Goal: Task Accomplishment & Management: Complete application form

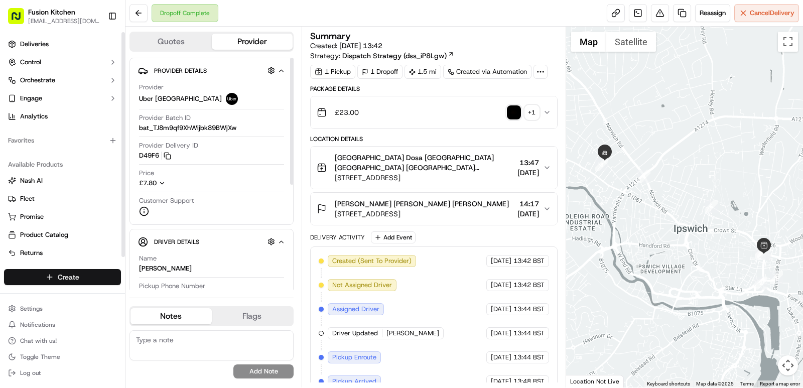
click at [59, 277] on html "Fusion Kitchen hari@fusionpos.uk Toggle Sidebar Deliveries Control Orchestrate …" at bounding box center [401, 194] width 803 height 388
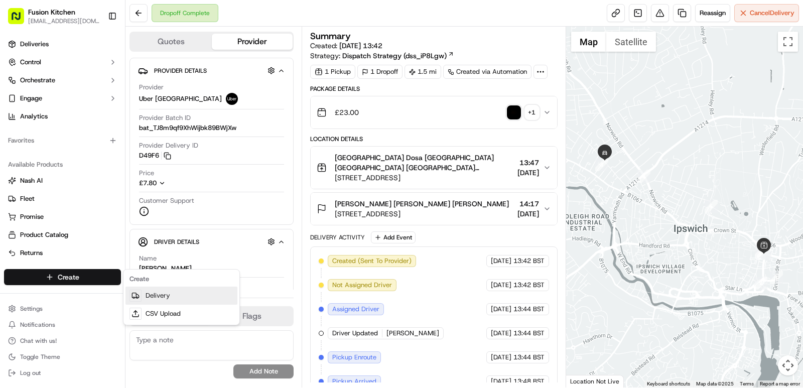
click at [168, 292] on link "Delivery" at bounding box center [181, 296] width 112 height 18
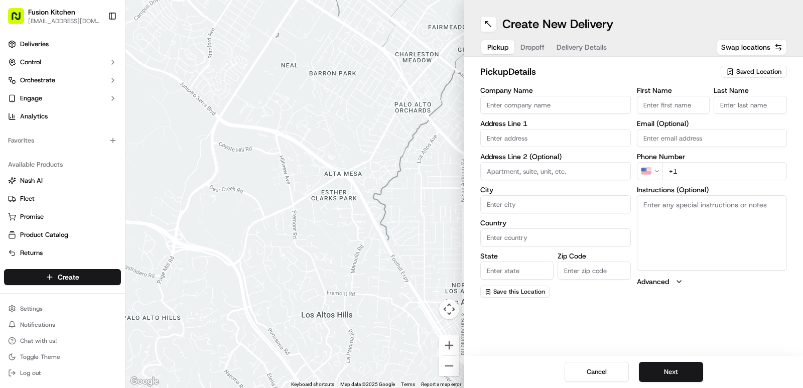
click at [526, 109] on input "Company Name" at bounding box center [555, 105] width 151 height 18
paste input "Chennai Dosa"
type input "Chennai Dosa"
click at [650, 110] on input "First Name" at bounding box center [673, 105] width 73 height 18
paste input "Chennai Dosa"
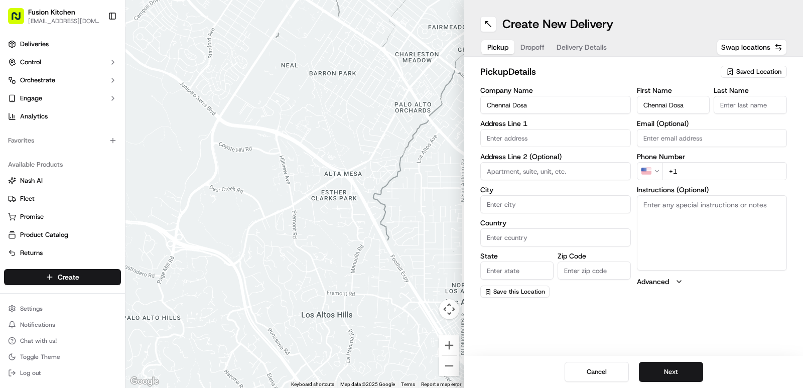
type input "Chennai Dosa"
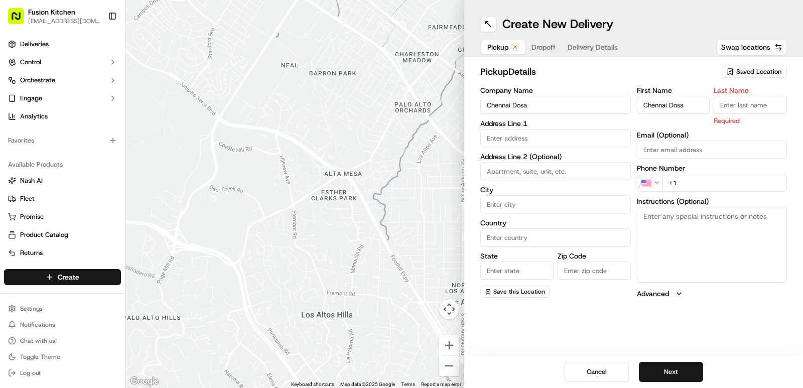
click at [744, 104] on input "Last Name" at bounding box center [750, 105] width 73 height 18
paste input "Chennai Dosa"
type input "C"
type input "Ip"
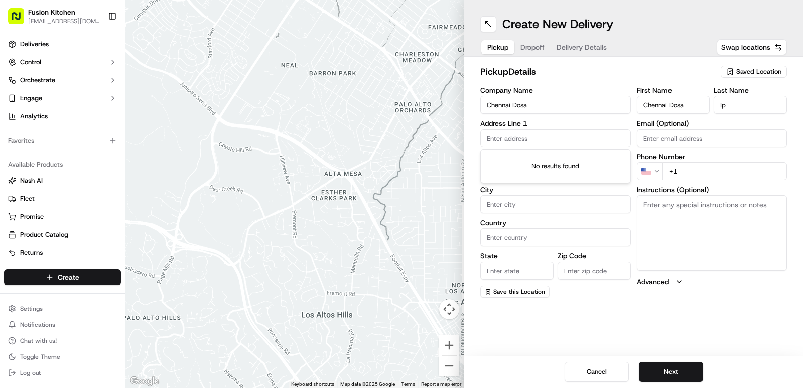
click at [525, 136] on input "text" at bounding box center [555, 138] width 151 height 18
paste input "24 St. Helen's St, Ipswich IP4 1HJ, United Kingdom"
type input "24 St. Helen's St, Ipswich IP4 1HJ, United Kingdom"
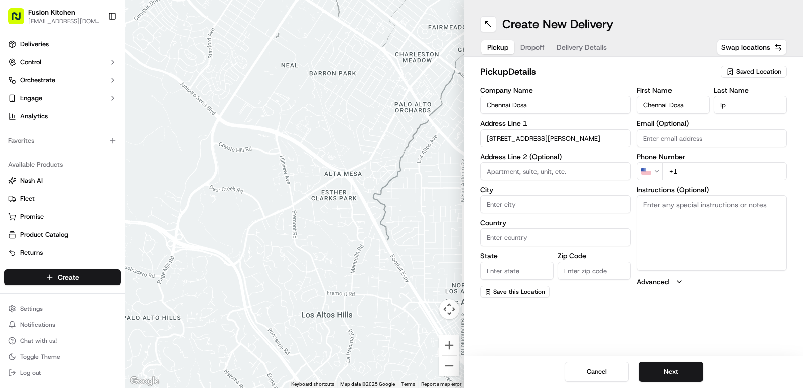
drag, startPoint x: 698, startPoint y: 169, endPoint x: 627, endPoint y: 169, distance: 70.8
click at [627, 169] on div "Company Name Chennai Dosa Address Line 1 24 St. Helen's St, Ipswich IP4 1HJ, Un…" at bounding box center [633, 192] width 307 height 211
paste input "44 1473 288599"
type input "+44 1473 288599"
drag, startPoint x: 603, startPoint y: 203, endPoint x: 603, endPoint y: 197, distance: 6.0
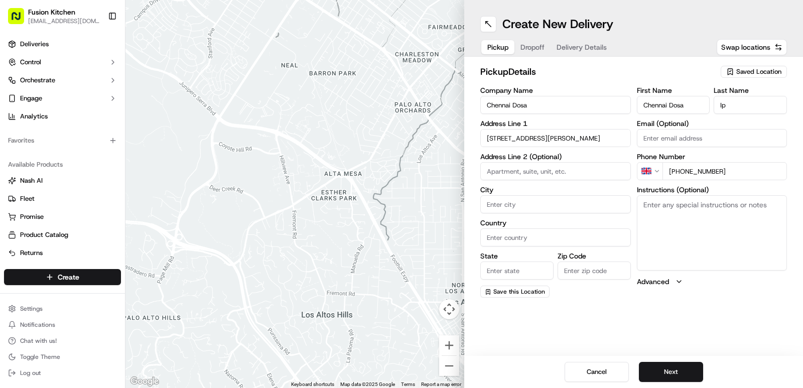
click at [603, 203] on input "City" at bounding box center [555, 204] width 151 height 18
click at [589, 140] on input "24 St. Helen's St, Ipswich IP4 1HJ, United Kingdom" at bounding box center [555, 138] width 151 height 18
click at [558, 161] on div "24 St. Helen's St, Ipswich IP4 1HJ, United Kingdom" at bounding box center [556, 159] width 146 height 15
type input "[STREET_ADDRESS]"
type input "Ipswich"
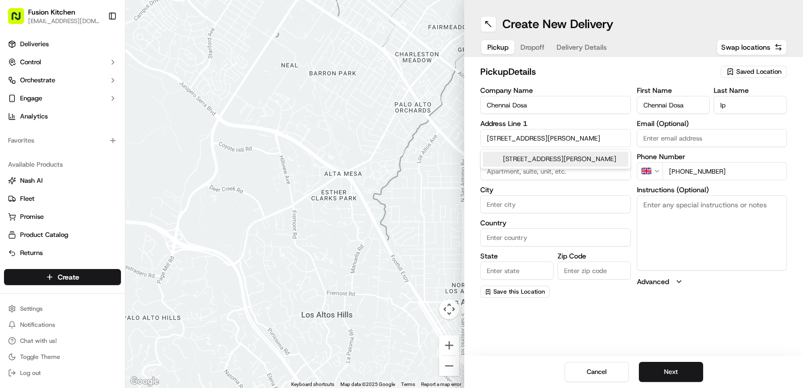
type input "United Kingdom"
type input "England"
type input "IP4 1HJ"
type input "24 Saint Helen's Street"
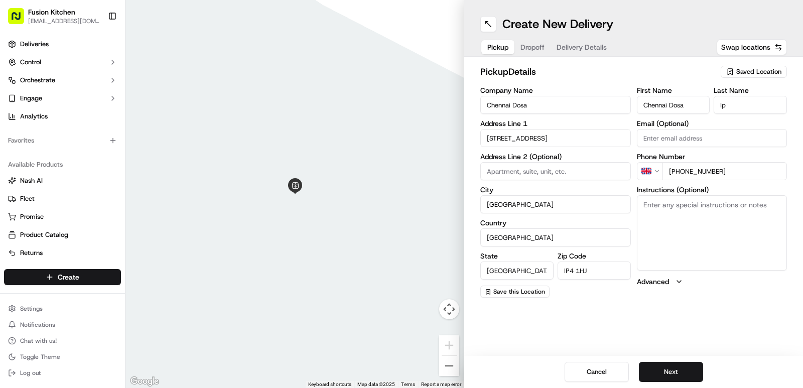
click at [745, 261] on textarea "Instructions (Optional)" at bounding box center [712, 232] width 151 height 75
click at [665, 370] on button "Next" at bounding box center [671, 372] width 64 height 20
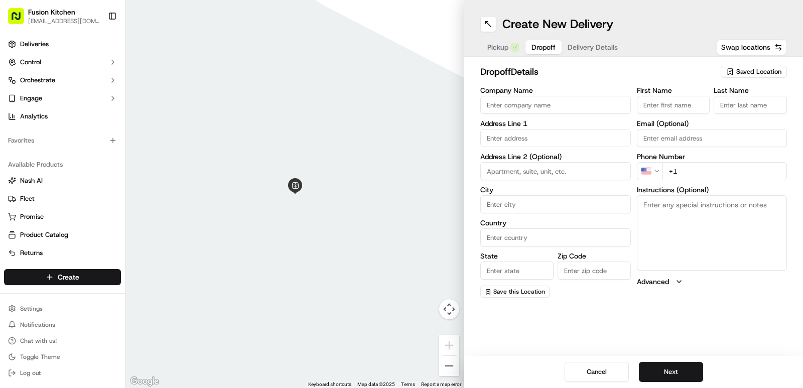
click at [569, 106] on input "Company Name" at bounding box center [555, 105] width 151 height 18
paste input "merlin susan"
type input "merlin susan"
click at [655, 110] on input "First Name" at bounding box center [673, 105] width 73 height 18
paste input "merlin susan"
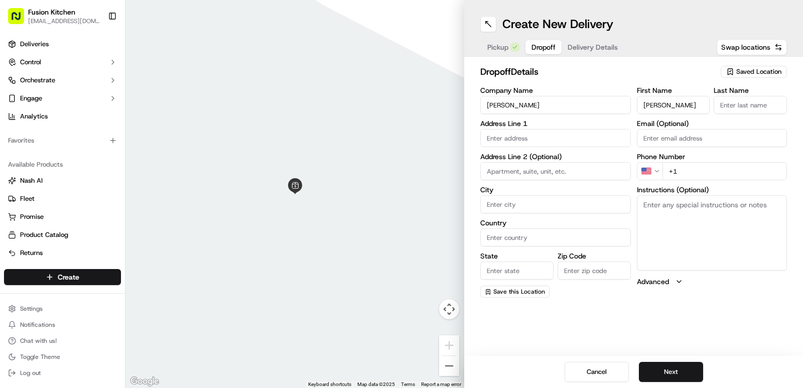
type input "merlin susan"
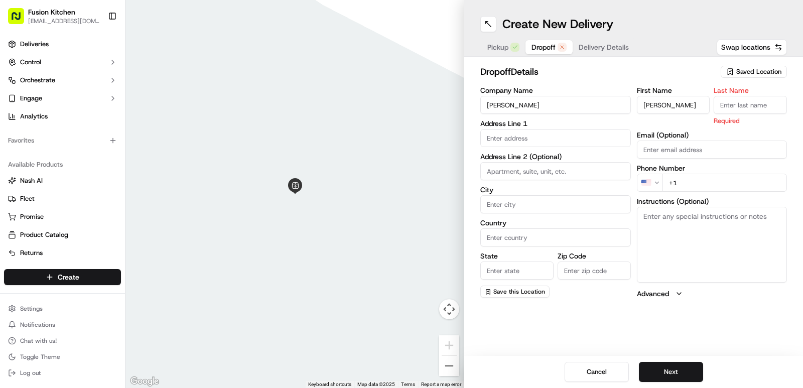
paste input "merlin susan"
click at [738, 103] on input "merlin susan" at bounding box center [750, 105] width 73 height 18
click at [734, 107] on input "merlin susan" at bounding box center [750, 105] width 73 height 18
click at [733, 107] on input "merlin susan" at bounding box center [750, 105] width 73 height 18
type input "susan"
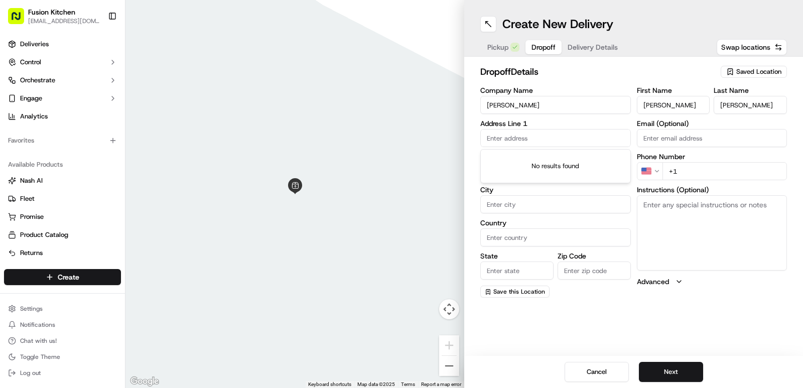
click at [515, 133] on input "text" at bounding box center [555, 138] width 151 height 18
paste input "20, cauldwell hall road, Ipswich, IP4 4QB"
click at [527, 160] on div "20 Cauldwell Hall Road, Ipswich IP4 5BL, UK" at bounding box center [556, 164] width 146 height 24
type input "20 Cauldwell Hall Rd, Ipswich IP4 4QB, UK"
type input "Ipswich"
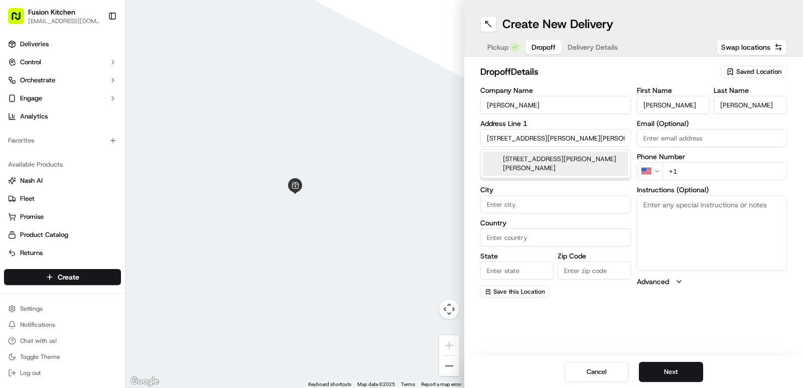
type input "United Kingdom"
type input "England"
type input "IP4 4QB"
type input "20 Cauldwell Hall Road"
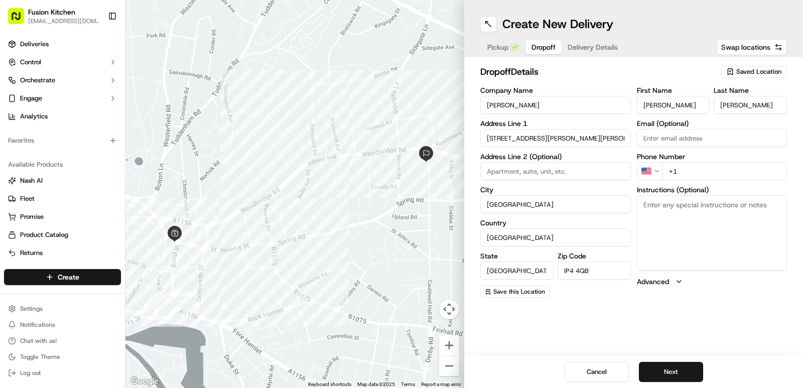
click at [659, 174] on html "Fusion Kitchen hari@fusionpos.uk Toggle Sidebar Deliveries Control Orchestrate …" at bounding box center [401, 194] width 803 height 388
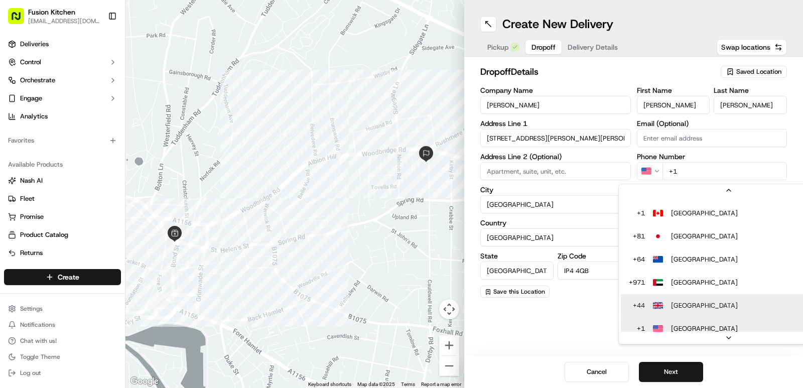
scroll to position [50, 0]
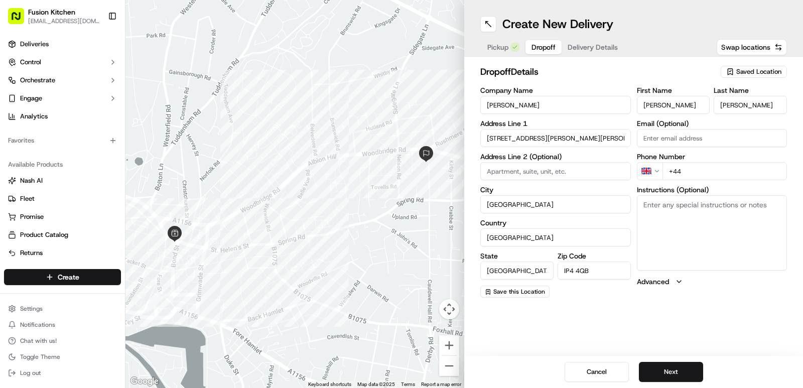
click at [709, 174] on input "+44" at bounding box center [724, 171] width 125 height 18
paste input "07833 475259"
type input "+44 07833 475259"
click at [674, 370] on button "Next" at bounding box center [671, 372] width 64 height 20
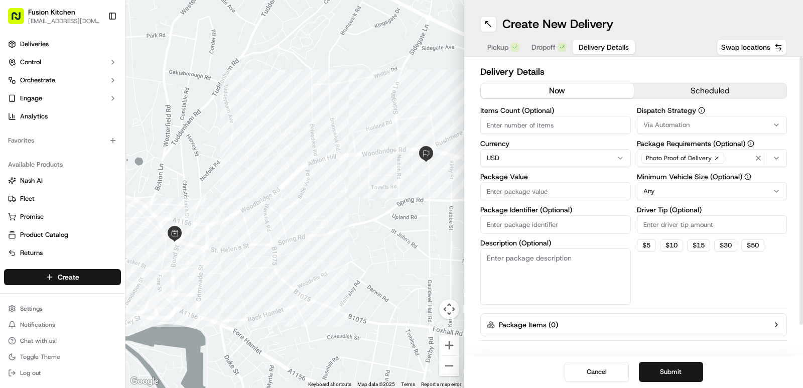
click at [574, 167] on div "Items Count (Optional) Currency USD Package Value Package Identifier (Optional)…" at bounding box center [555, 206] width 151 height 198
click at [571, 156] on html "Fusion Kitchen hari@fusionpos.uk Toggle Sidebar Deliveries Control Orchestrate …" at bounding box center [401, 194] width 803 height 388
click at [503, 197] on input "Package Value" at bounding box center [555, 191] width 151 height 18
type input "24.07"
click at [495, 44] on span "Pickup" at bounding box center [497, 47] width 21 height 10
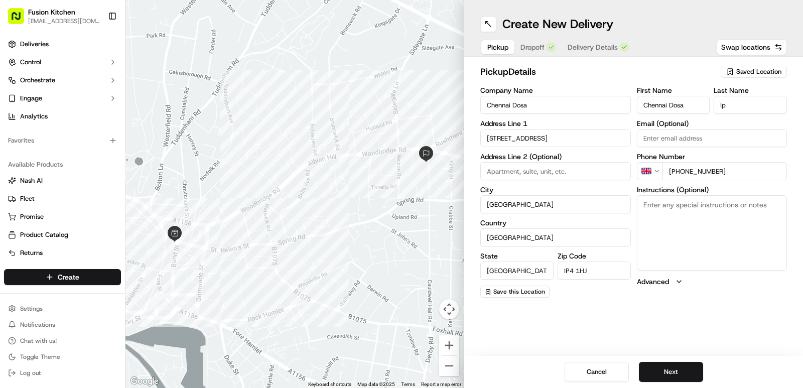
click at [538, 51] on span "Dropoff" at bounding box center [532, 47] width 24 height 10
click at [538, 51] on span "Dropoff" at bounding box center [543, 47] width 24 height 10
click at [583, 55] on div "Pickup Dropoff Delivery Details" at bounding box center [558, 47] width 156 height 18
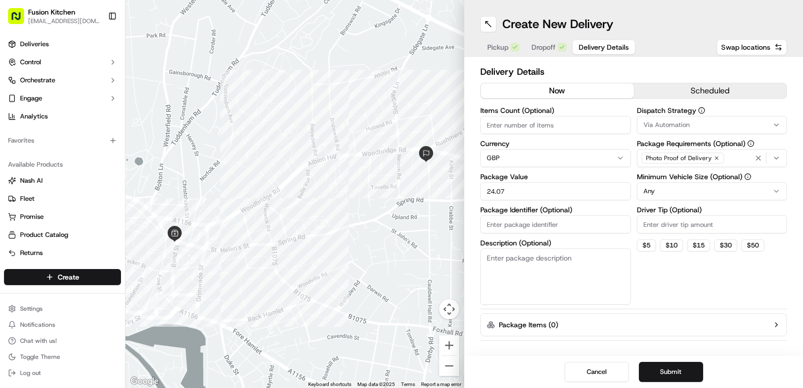
click at [593, 47] on span "Delivery Details" at bounding box center [604, 47] width 50 height 10
click at [685, 373] on button "Submit" at bounding box center [671, 372] width 64 height 20
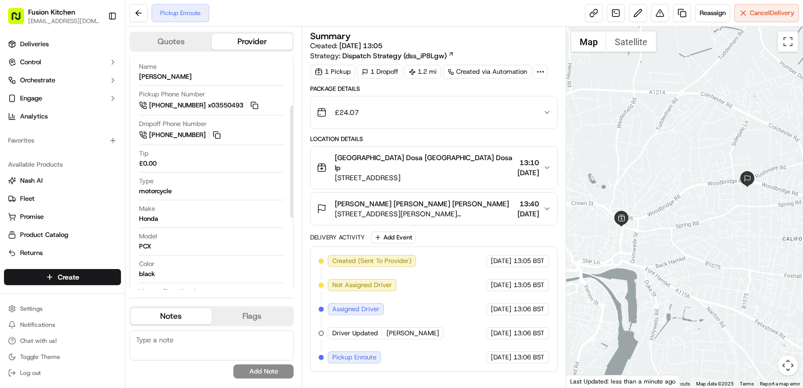
scroll to position [246, 0]
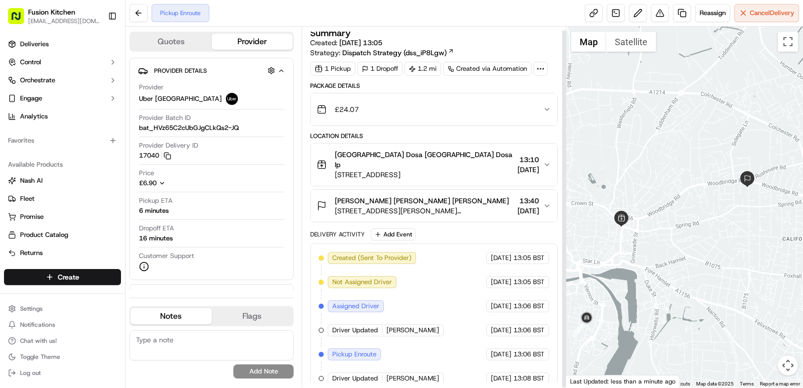
scroll to position [4, 0]
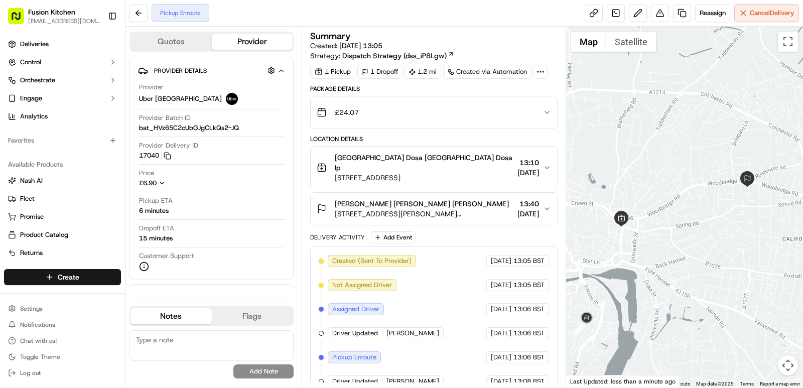
scroll to position [4, 0]
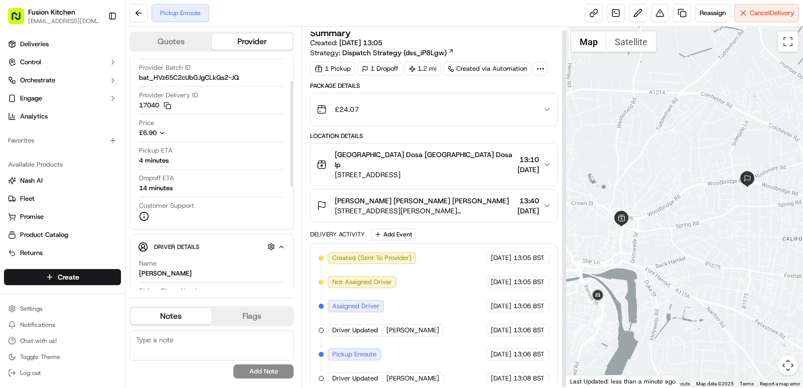
scroll to position [4, 0]
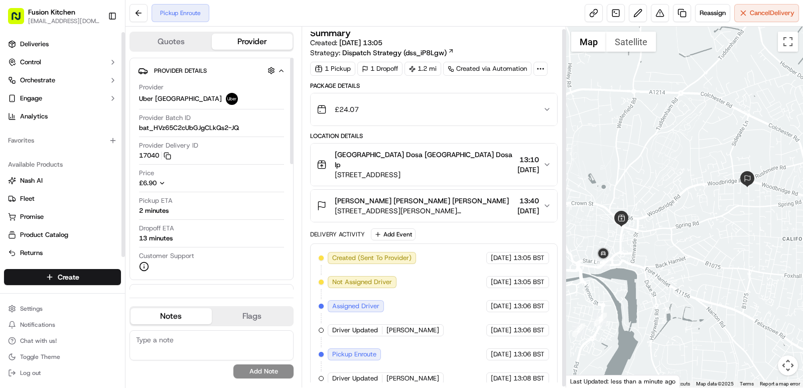
scroll to position [4, 0]
click at [52, 44] on link "Deliveries" at bounding box center [62, 44] width 117 height 16
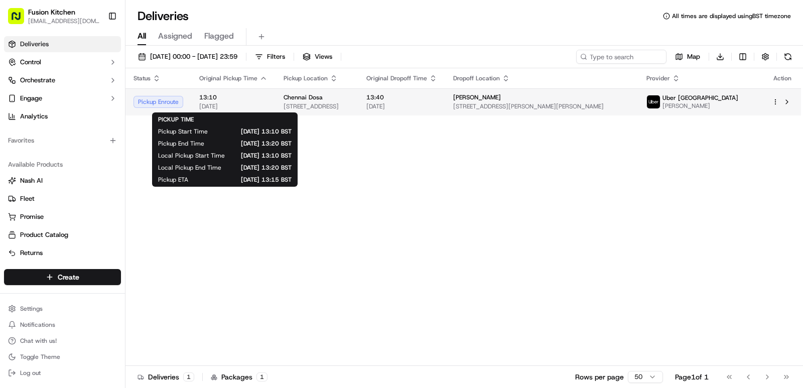
click at [262, 100] on span "13:10" at bounding box center [233, 97] width 68 height 8
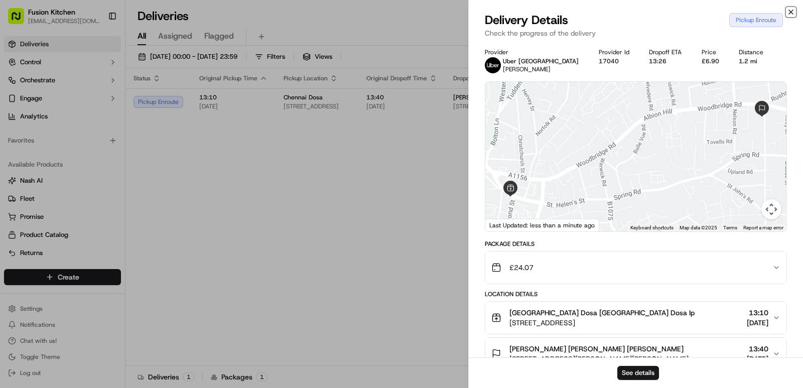
click at [788, 11] on icon "button" at bounding box center [791, 12] width 8 height 8
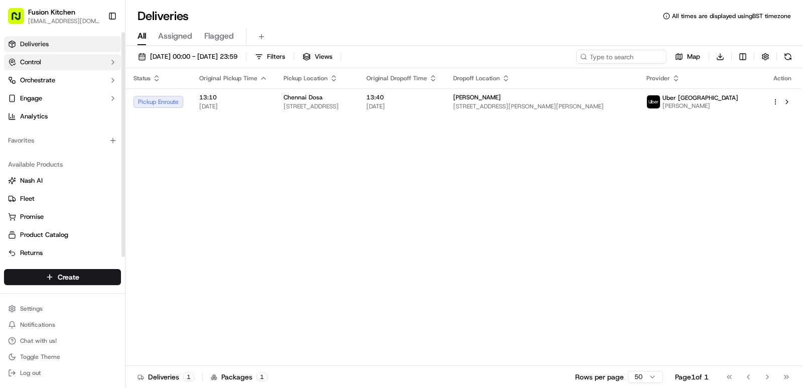
click at [54, 63] on button "Control" at bounding box center [62, 62] width 117 height 16
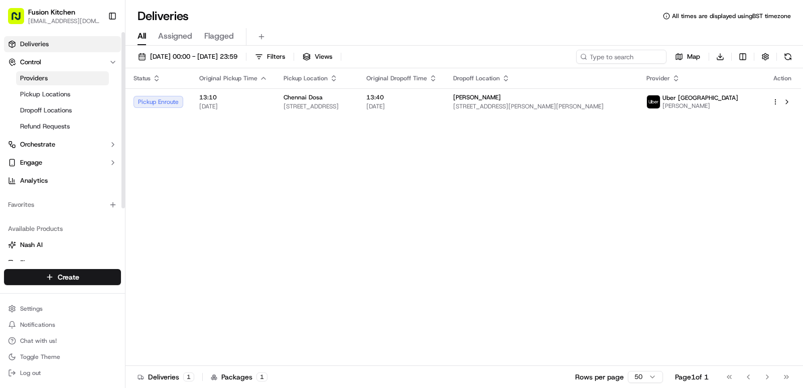
click at [53, 81] on link "Providers" at bounding box center [62, 78] width 93 height 14
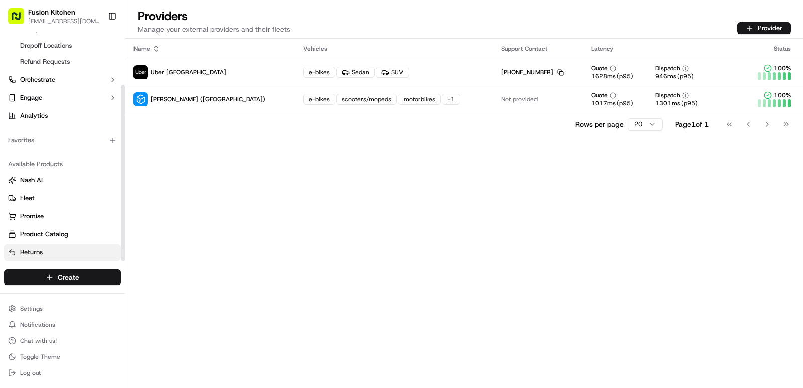
scroll to position [68, 0]
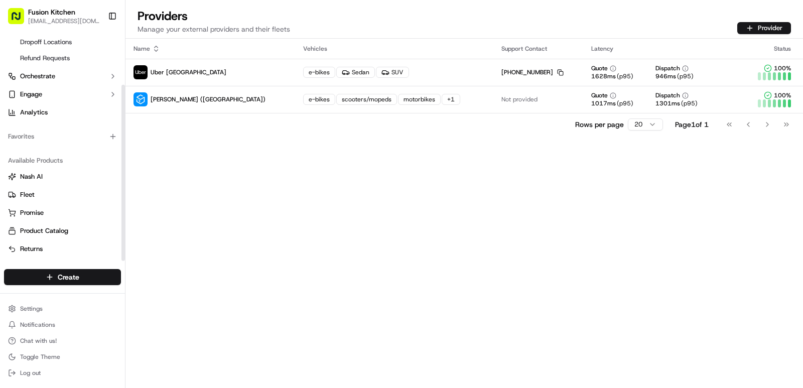
click at [208, 212] on div "Name Vehicles Support Contact Latency Status Uber UK e-bikes Sedan SUV +44 808 …" at bounding box center [464, 213] width 678 height 349
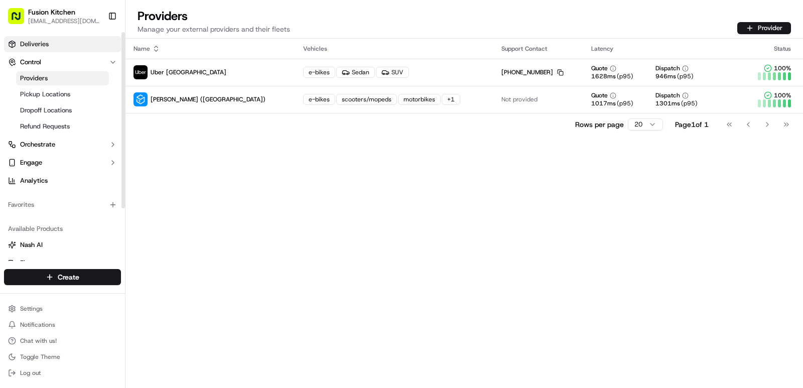
click at [35, 43] on span "Deliveries" at bounding box center [34, 44] width 29 height 9
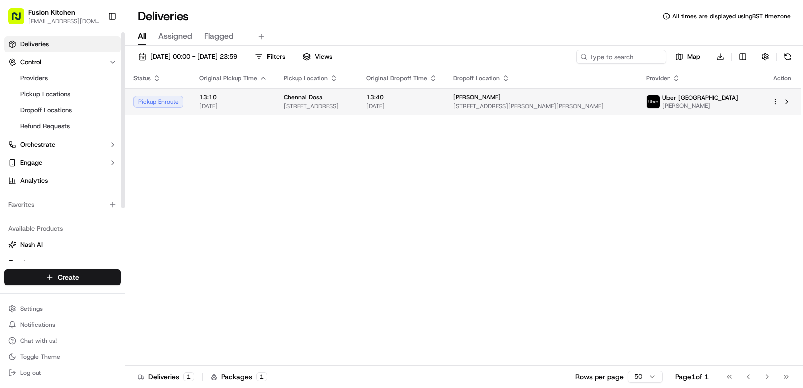
click at [300, 104] on span "[STREET_ADDRESS]" at bounding box center [317, 106] width 67 height 8
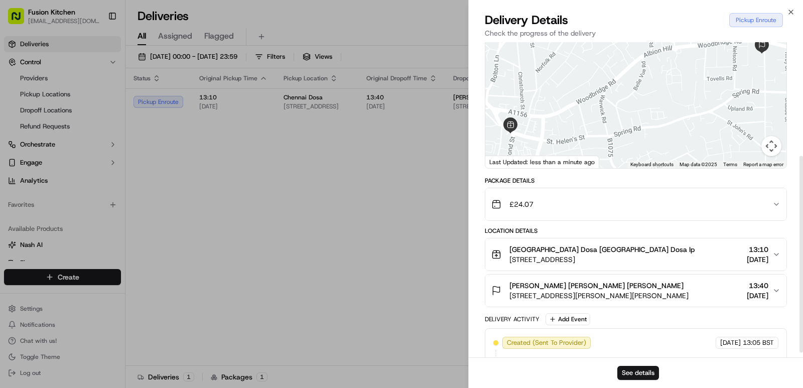
scroll to position [190, 0]
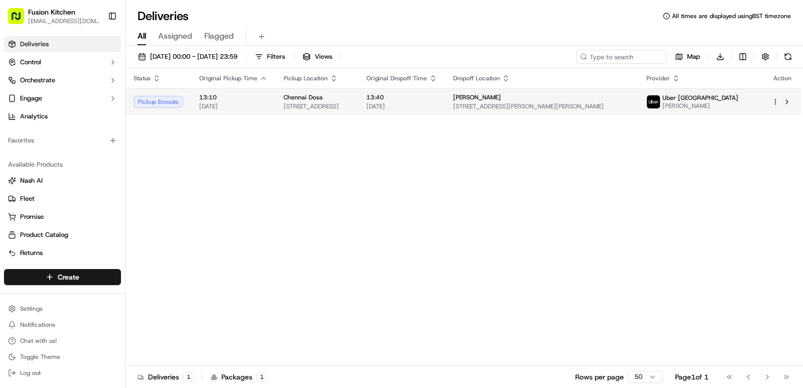
click at [437, 106] on span "[DATE]" at bounding box center [401, 106] width 71 height 8
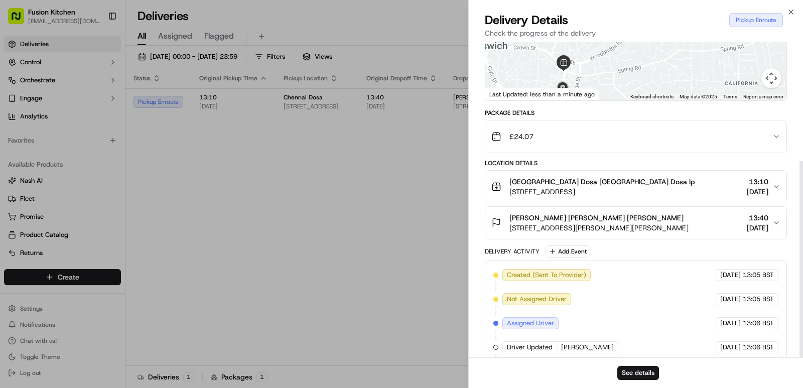
scroll to position [190, 0]
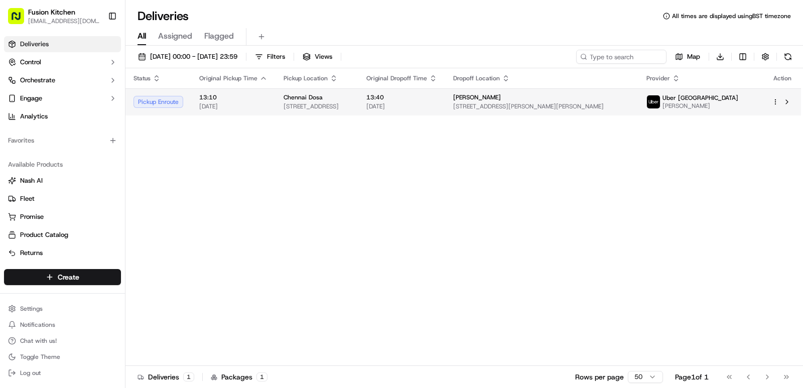
click at [604, 97] on div "[PERSON_NAME]" at bounding box center [541, 97] width 177 height 8
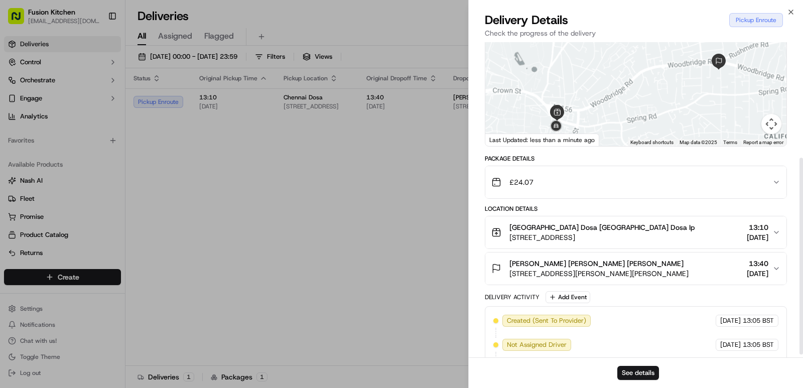
scroll to position [190, 0]
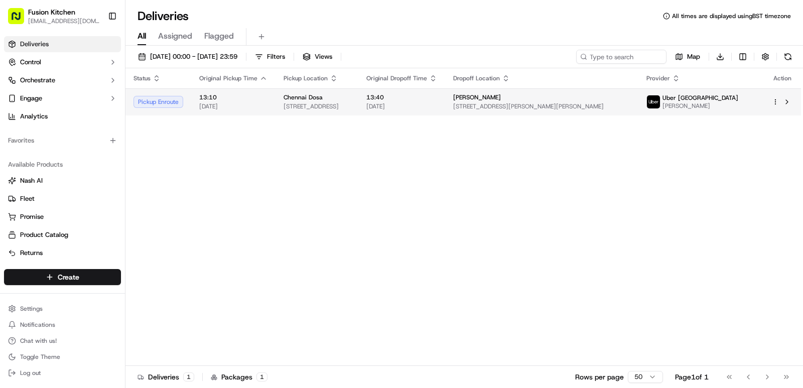
click at [347, 108] on span "[STREET_ADDRESS]" at bounding box center [317, 106] width 67 height 8
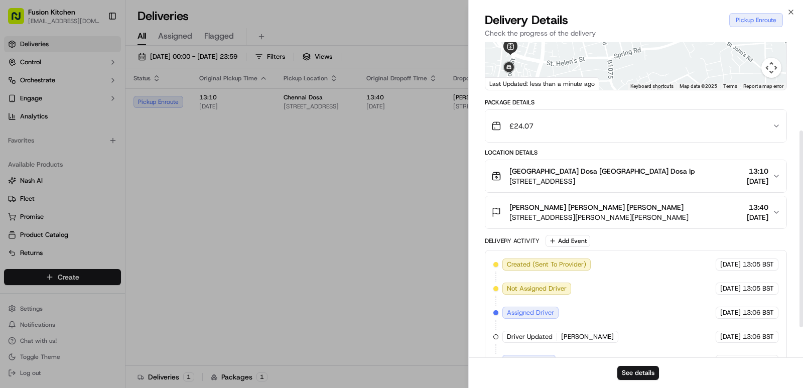
scroll to position [190, 0]
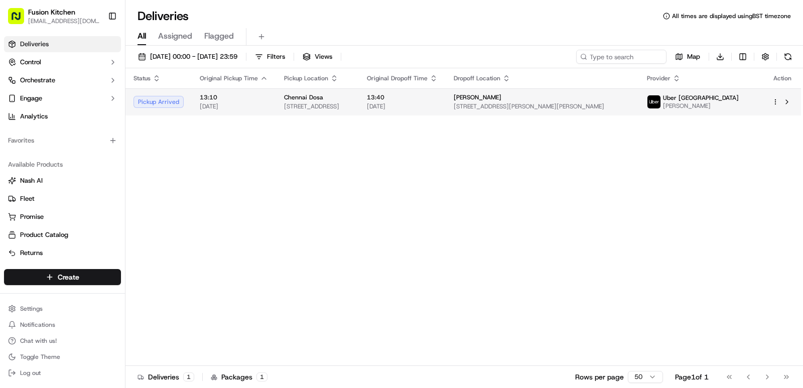
click at [575, 109] on span "[STREET_ADDRESS][PERSON_NAME][PERSON_NAME]" at bounding box center [542, 106] width 177 height 8
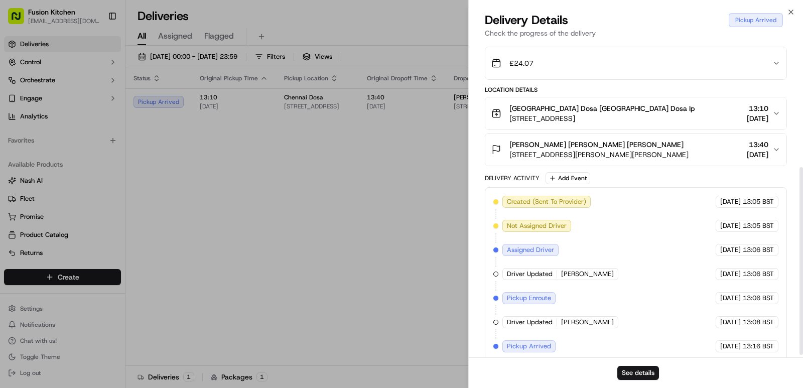
scroll to position [214, 0]
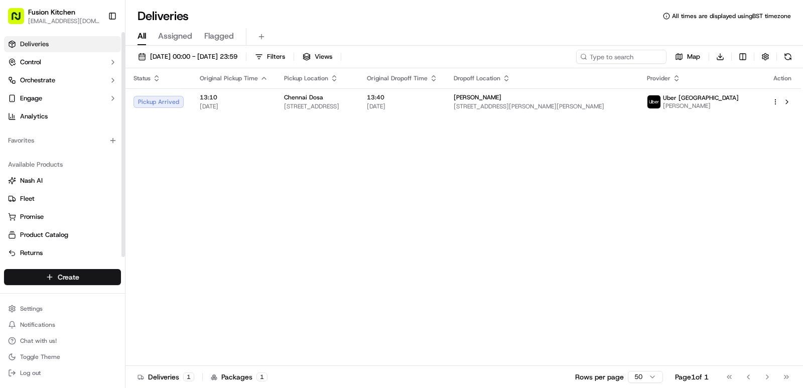
click at [81, 275] on button "Create" at bounding box center [62, 277] width 117 height 16
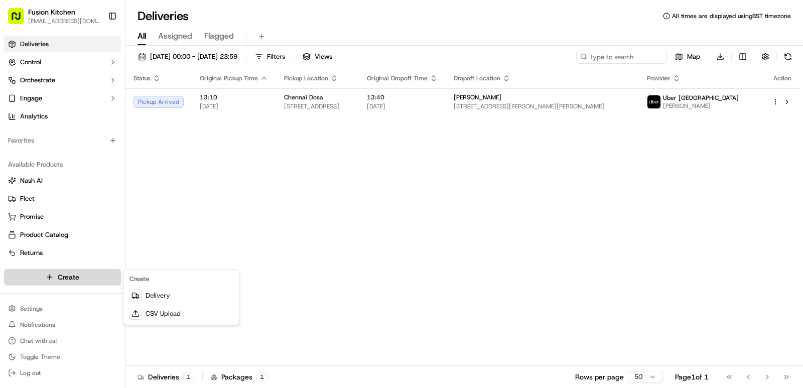
click at [85, 276] on html "Fusion Kitchen hari@fusionpos.uk Toggle Sidebar Deliveries Control Orchestrate …" at bounding box center [401, 194] width 803 height 388
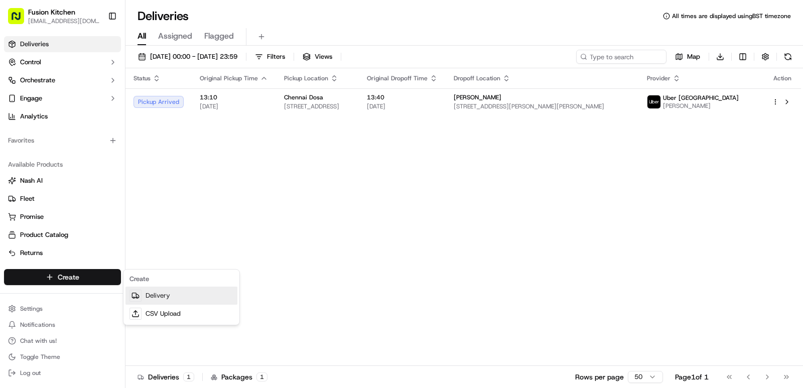
click at [165, 294] on link "Delivery" at bounding box center [181, 296] width 112 height 18
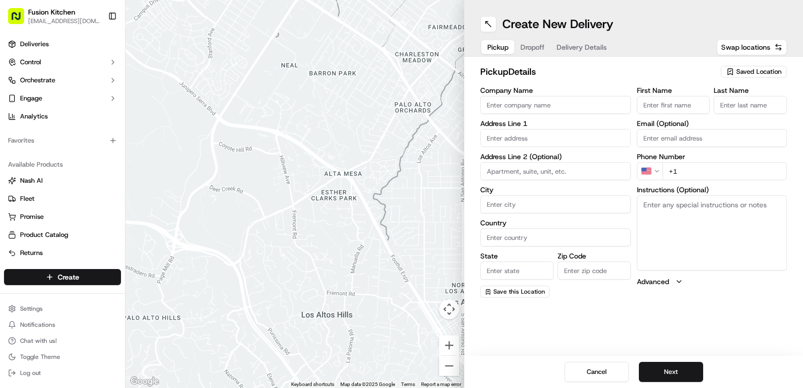
click at [516, 100] on input "Company Name" at bounding box center [555, 105] width 151 height 18
paste input "Chennai Dosa Ipswich"
click at [630, 109] on input "Chennai Dosa Ipswich" at bounding box center [555, 105] width 151 height 18
paste input "Chennai Dosa Ipswich"
click at [651, 110] on input "First Name" at bounding box center [673, 105] width 73 height 18
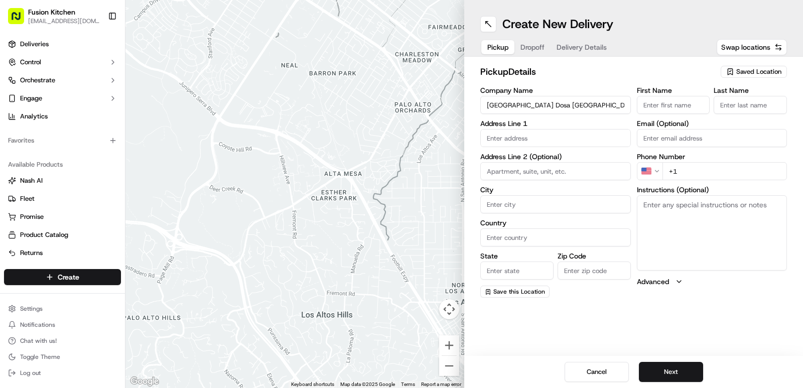
click at [586, 111] on input "Chennai Dosa Ipswich Chennai Dosa Ipswich" at bounding box center [555, 105] width 151 height 18
type input "Chennai Dosa Ipswich"
click at [687, 105] on input "First Name" at bounding box center [673, 105] width 73 height 18
paste input "Chennai Dosa Ipswich"
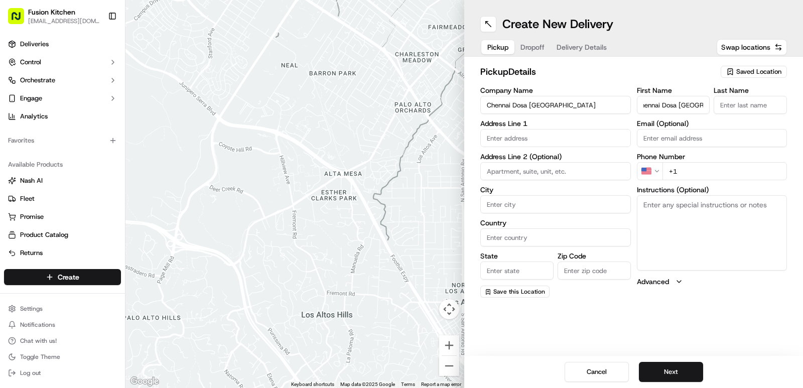
type input "Chennai Dosa Ipswich"
click at [755, 103] on input "Last Name" at bounding box center [750, 105] width 73 height 18
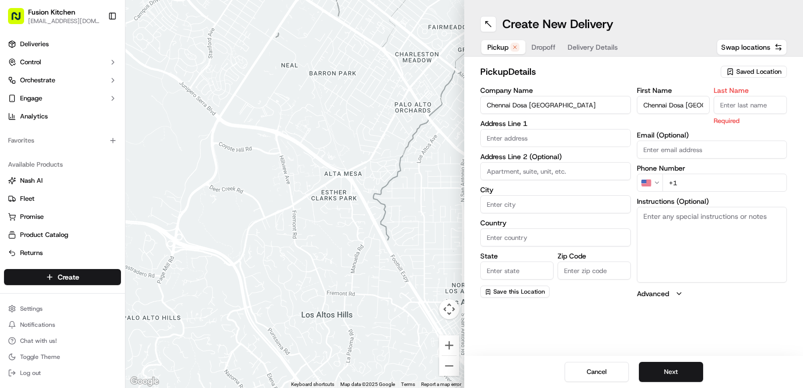
paste input "Chennai Dosa Ipswich"
type input "Chennai Dosa Ipswich"
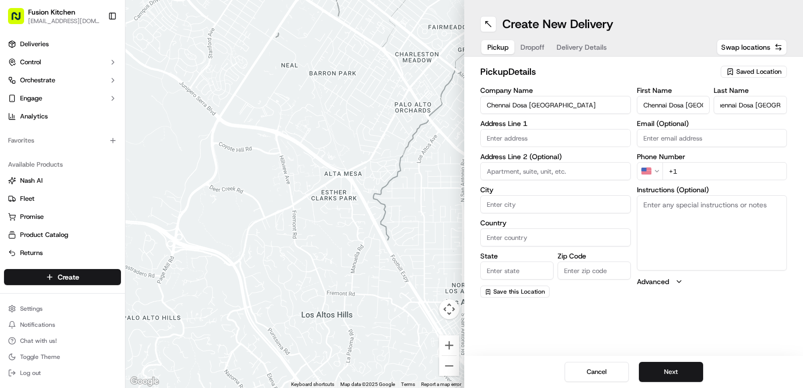
scroll to position [0, 0]
click at [672, 75] on h2 "pickup Details" at bounding box center [597, 72] width 234 height 14
click at [540, 139] on input "text" at bounding box center [555, 138] width 151 height 18
paste input "24 St. Helen's St, Ipswich IP4 1HJ, United Kingdom"
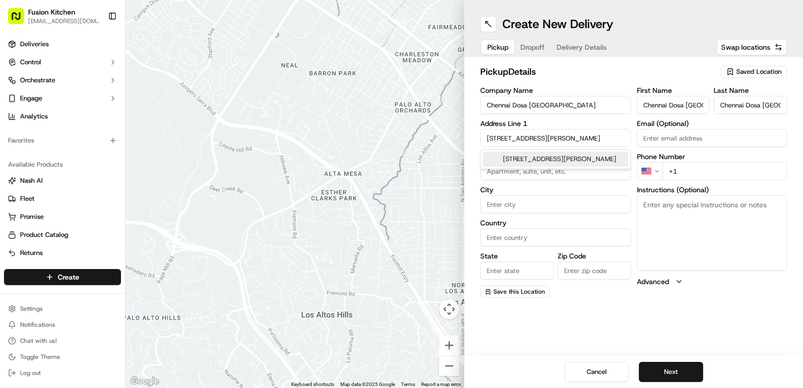
click at [546, 160] on div "24 St. Helen's St, Ipswich IP4 1HJ, United Kingdom" at bounding box center [556, 159] width 146 height 15
type input "[STREET_ADDRESS]"
type input "Ipswich"
type input "United Kingdom"
type input "England"
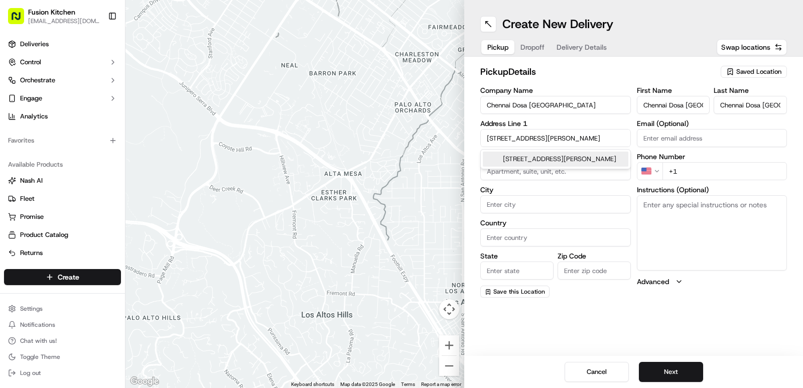
type input "IP4 1HJ"
type input "24 Saint Helen's Street"
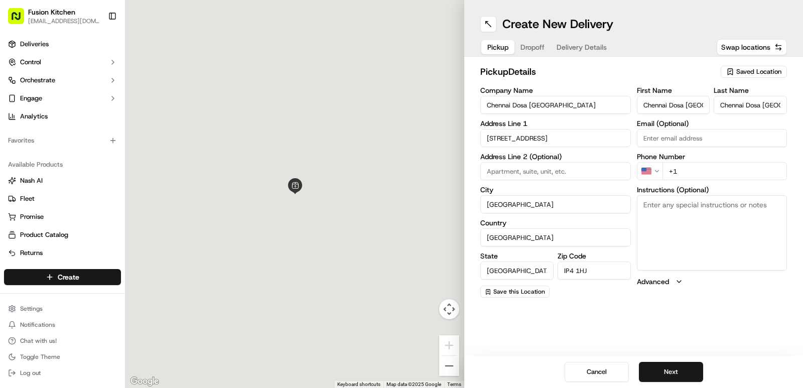
scroll to position [0, 0]
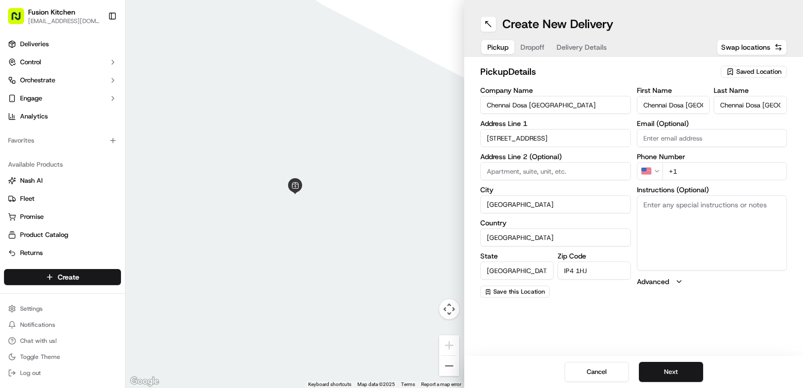
click at [658, 172] on html "Fusion Kitchen hari@fusionpos.uk Toggle Sidebar Deliveries Control Orchestrate …" at bounding box center [401, 194] width 803 height 388
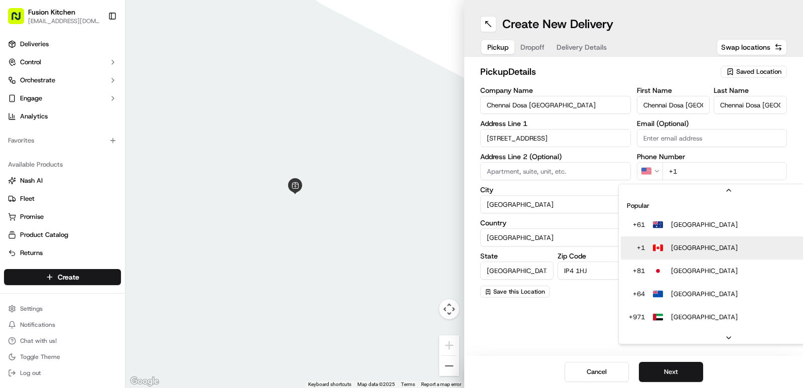
scroll to position [31, 0]
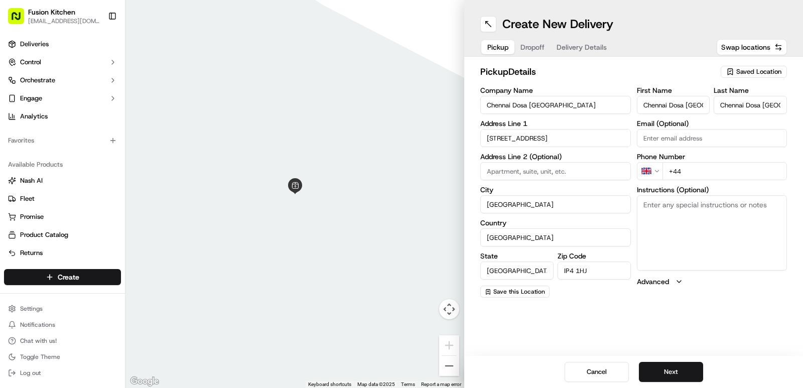
click at [700, 182] on div "First Name Chennai Dosa Ipswich Last Name Chennai Dosa Ipswich Email (Optional)…" at bounding box center [712, 192] width 151 height 211
click at [700, 174] on input "+44" at bounding box center [724, 171] width 125 height 18
paste input "441473288599"
click at [693, 169] on input "+44 441473288599" at bounding box center [724, 171] width 125 height 18
type input "[PHONE_NUMBER]"
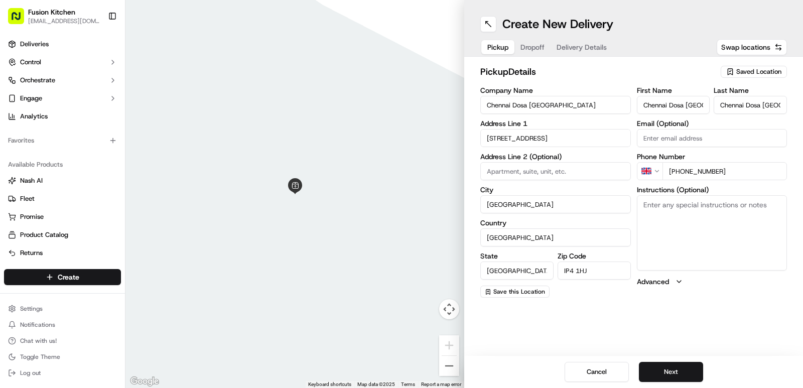
click at [720, 300] on div "pickup Details Saved Location Company Name Chennai Dosa Ipswich Address Line 1 …" at bounding box center [633, 181] width 339 height 249
click at [675, 371] on button "Next" at bounding box center [671, 372] width 64 height 20
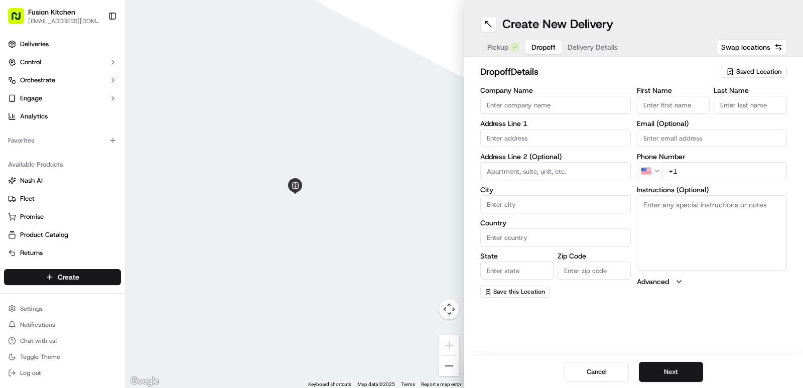
click at [535, 106] on input "Company Name" at bounding box center [555, 105] width 151 height 18
paste input "VENKATESH NEDUNCHEZHIAN"
type input "VENKATESH NEDUNCHEZHIAN"
click at [637, 100] on input "First Name" at bounding box center [673, 105] width 73 height 18
paste input "VENKATESH NEDUNCHEZHIAN"
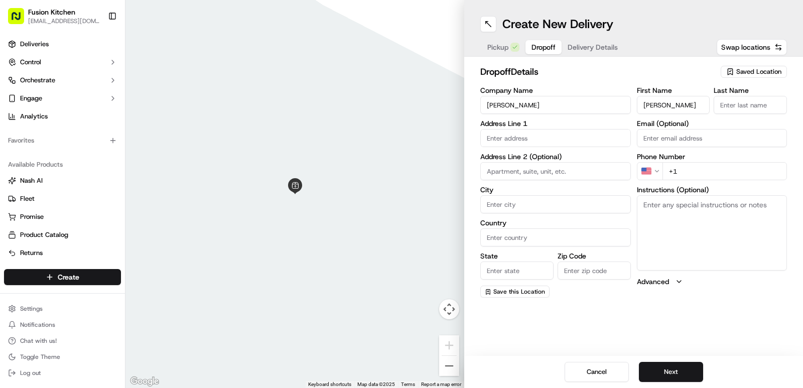
scroll to position [0, 30]
type input "VENKATESH NEDUNCHEZHIAN"
click at [739, 103] on input "Last Name" at bounding box center [750, 105] width 73 height 18
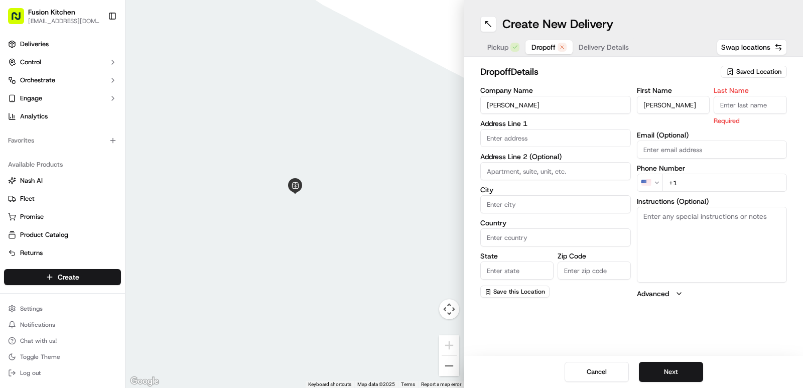
paste input "VENKATESH NEDUNCHEZHIAN"
type input "VENKATESH NEDUNCHEZHIAN"
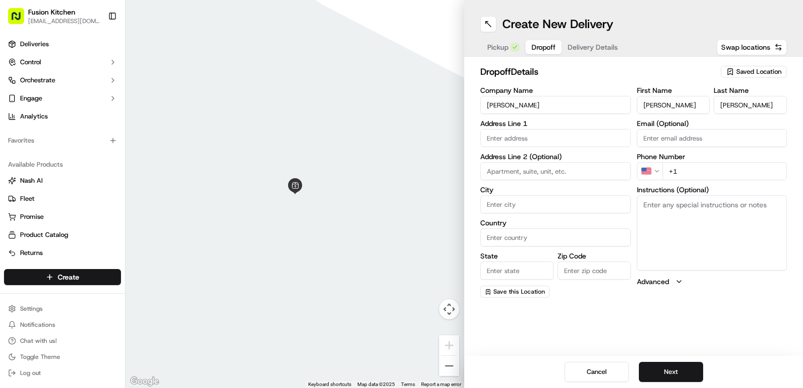
click at [672, 86] on div "dropoff Details Saved Location Company Name VENKATESH NEDUNCHEZHIAN Address Lin…" at bounding box center [633, 181] width 307 height 233
click at [555, 108] on input "VENKATESH NEDUNCHEZHIAN" at bounding box center [555, 105] width 151 height 18
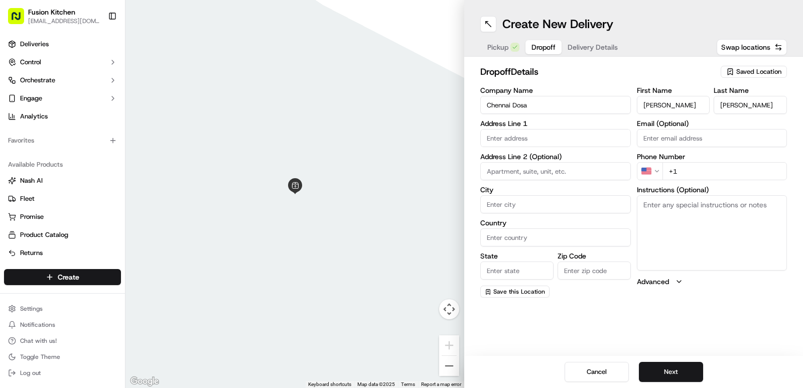
type input "Chennai Dosa"
click at [537, 139] on input "text" at bounding box center [555, 138] width 151 height 18
paste input "27, Fore Hamlet, Ipswich, IP3 8AA"
click at [540, 155] on div "[STREET_ADDRESS]" at bounding box center [556, 159] width 146 height 15
type input "[STREET_ADDRESS]"
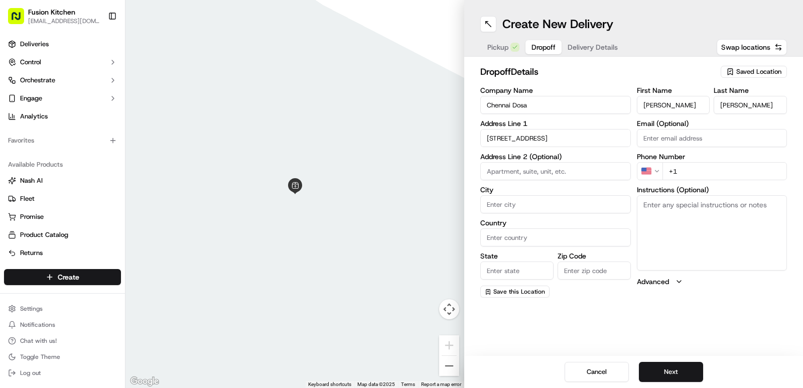
type input "Ipswich"
type input "United Kingdom"
type input "England"
type input "IP3 8AA"
type input "27 Fore Hamlet"
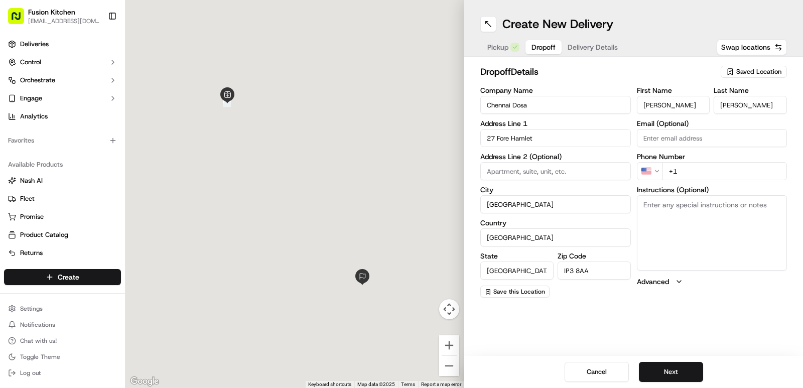
click at [659, 171] on html "Fusion Kitchen hari@fusionpos.uk Toggle Sidebar Deliveries Control Orchestrate …" at bounding box center [401, 194] width 803 height 388
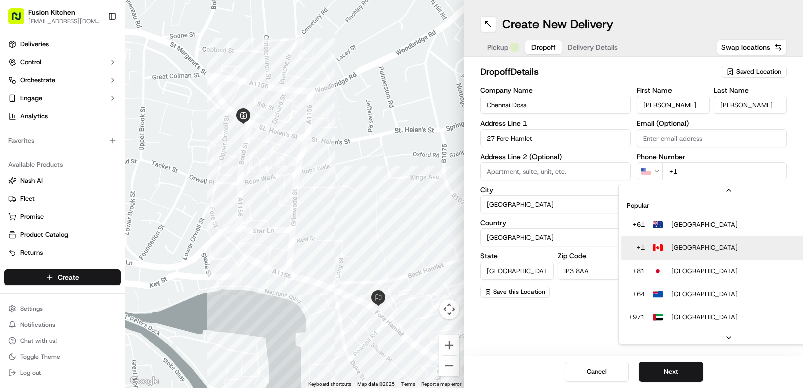
scroll to position [31, 0]
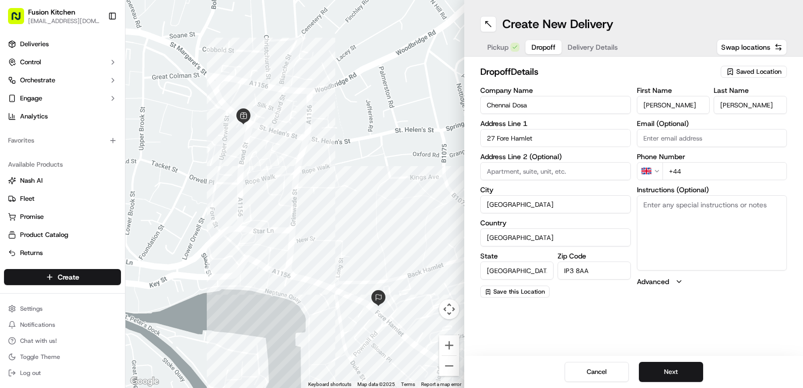
click at [703, 176] on input "+44" at bounding box center [724, 171] width 125 height 18
paste input "07887 151276"
type input "+44 07887 151276"
click at [678, 370] on button "Next" at bounding box center [671, 372] width 64 height 20
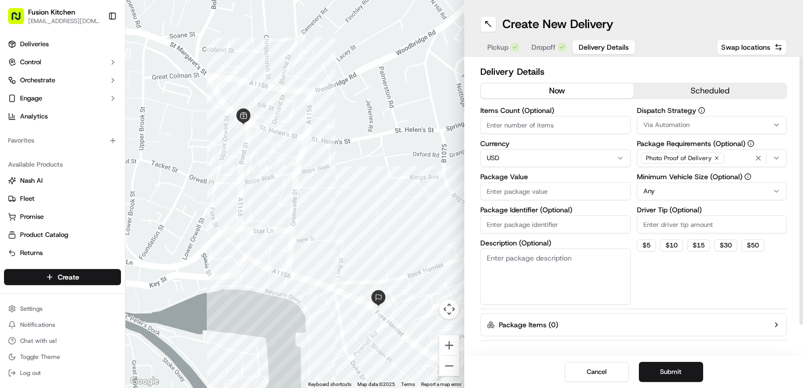
click at [512, 189] on input "Package Value" at bounding box center [555, 191] width 151 height 18
type input "25.57"
click at [603, 275] on textarea "Description (Optional)" at bounding box center [555, 276] width 151 height 56
click at [493, 45] on span "Pickup" at bounding box center [497, 47] width 21 height 10
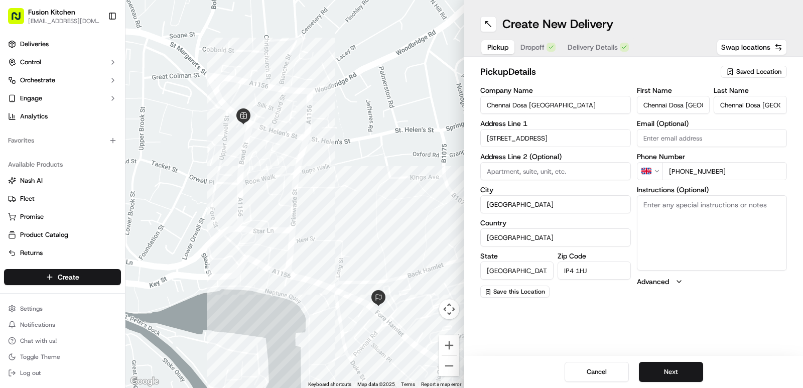
click at [529, 46] on button "Dropoff" at bounding box center [537, 47] width 47 height 14
click at [589, 54] on div "Pickup Dropoff Delivery Details" at bounding box center [558, 47] width 156 height 18
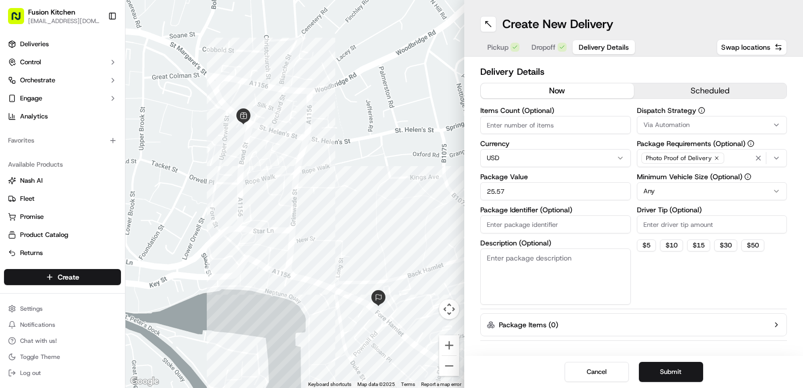
click at [590, 53] on button "Delivery Details" at bounding box center [604, 47] width 62 height 14
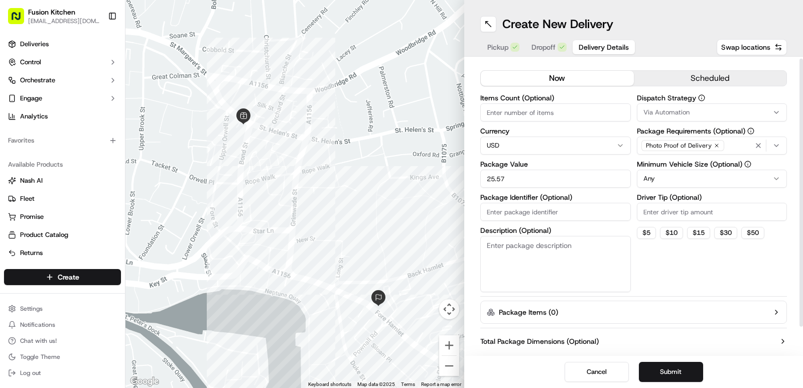
scroll to position [33, 0]
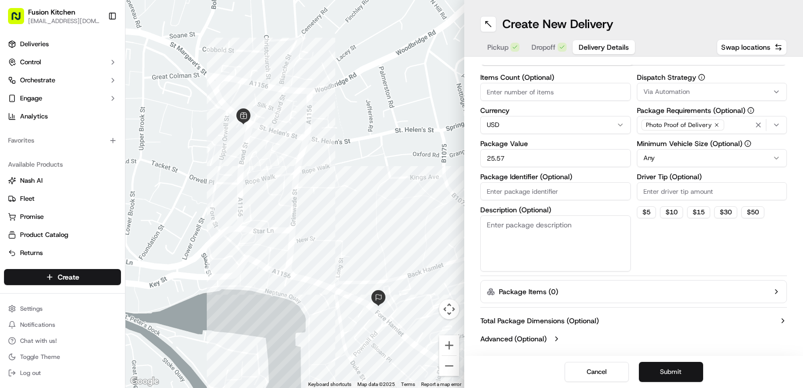
click at [680, 368] on button "Submit" at bounding box center [671, 372] width 64 height 20
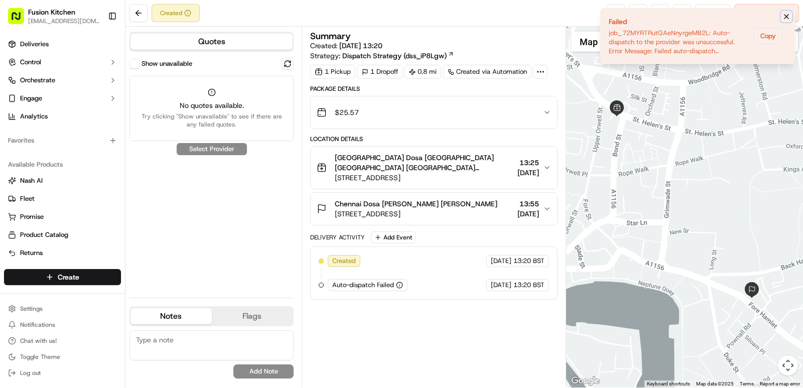
click at [787, 12] on button "Notifications (F8)" at bounding box center [786, 17] width 12 height 12
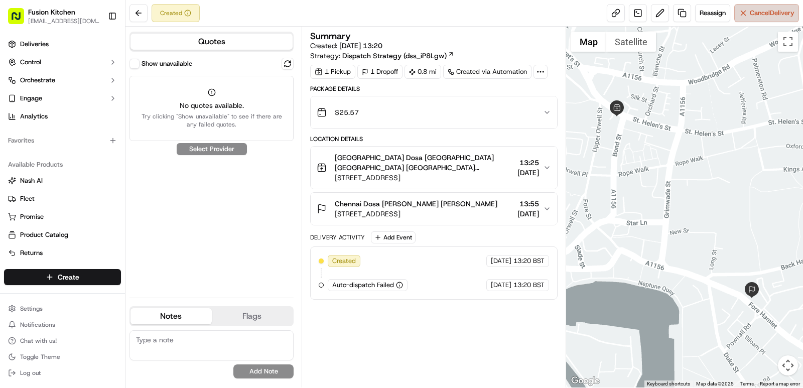
click at [756, 13] on span "Cancel Delivery" at bounding box center [772, 13] width 45 height 9
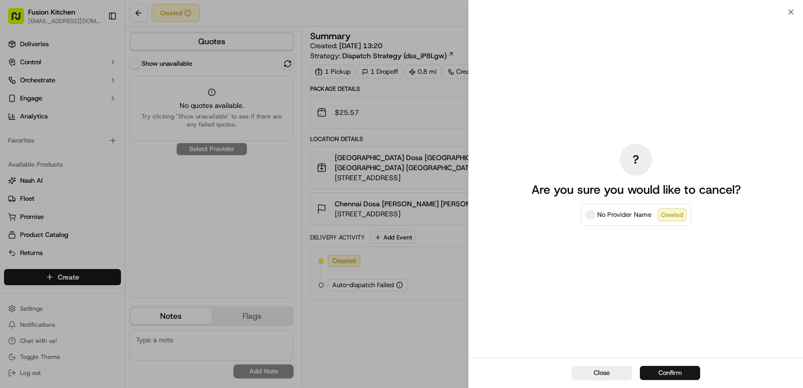
click at [668, 371] on button "Confirm" at bounding box center [670, 373] width 60 height 14
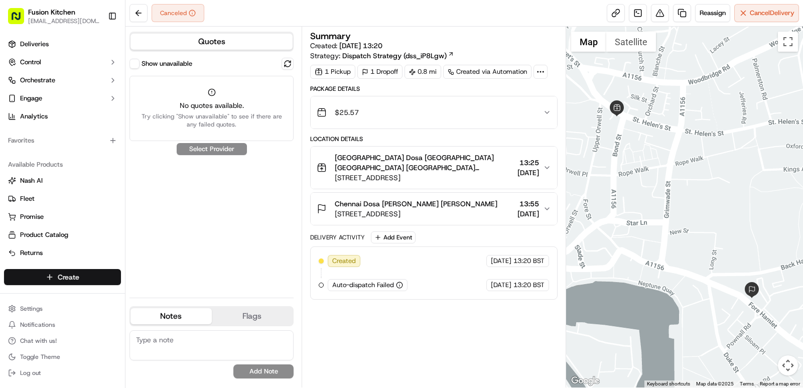
click at [74, 279] on html "Fusion Kitchen hari@fusionpos.uk Toggle Sidebar Deliveries Control Orchestrate …" at bounding box center [401, 194] width 803 height 388
click at [149, 295] on link "Delivery" at bounding box center [181, 296] width 112 height 18
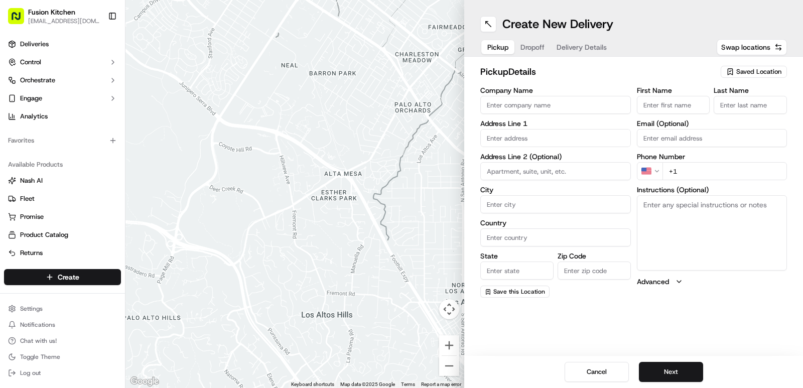
click at [549, 107] on input "Company Name" at bounding box center [555, 105] width 151 height 18
paste input "Chennai Dosa Ipswich I"
type input "Chennai Dosa Ipswich I"
drag, startPoint x: 645, startPoint y: 108, endPoint x: 650, endPoint y: 109, distance: 5.2
click at [645, 108] on input "First Name" at bounding box center [673, 105] width 73 height 18
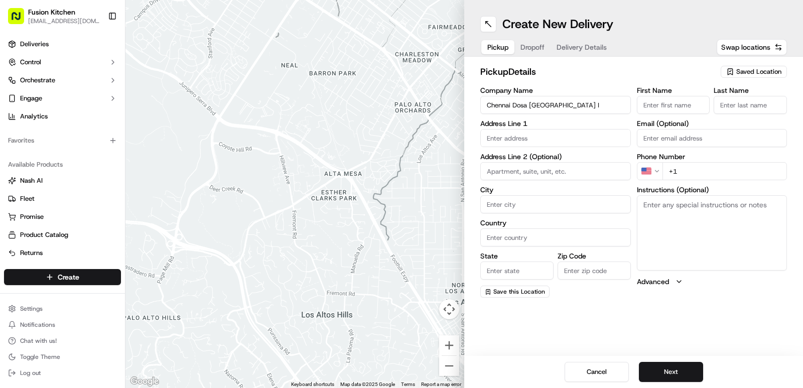
paste input "Chennai Dosa Ipswich I"
type input "Chennai Dosa Ipswich I"
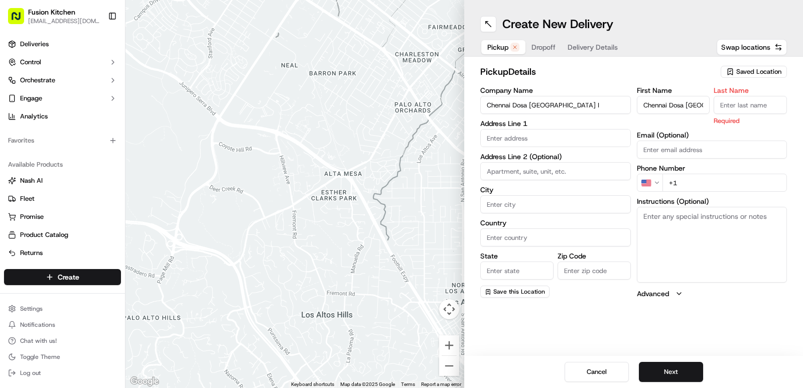
click at [741, 105] on input "Last Name" at bounding box center [750, 105] width 73 height 18
paste input "Chennai Dosa Ipswich I"
type input "Chennai Dosa Ipswich I"
click at [564, 134] on input "text" at bounding box center [555, 138] width 151 height 18
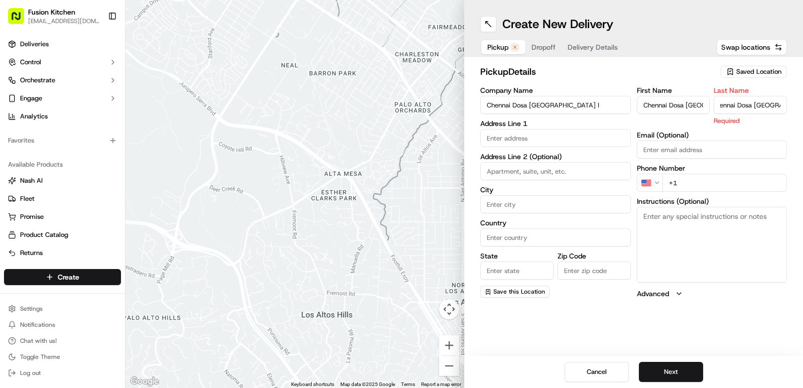
scroll to position [0, 0]
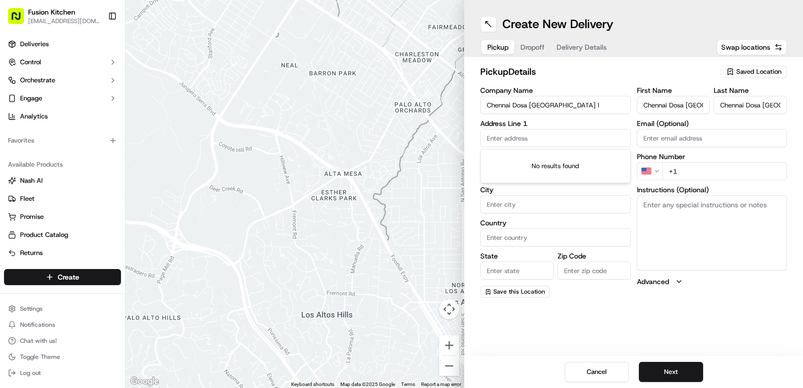
click at [546, 137] on input "text" at bounding box center [555, 138] width 151 height 18
paste input "24 St. Helen's St, Ipswich IP4 1HJ, United Kingdom"
click at [568, 160] on div "24 St. Helen's St, Ipswich IP4 1HJ, United Kingdom" at bounding box center [556, 159] width 146 height 15
type input "[STREET_ADDRESS]"
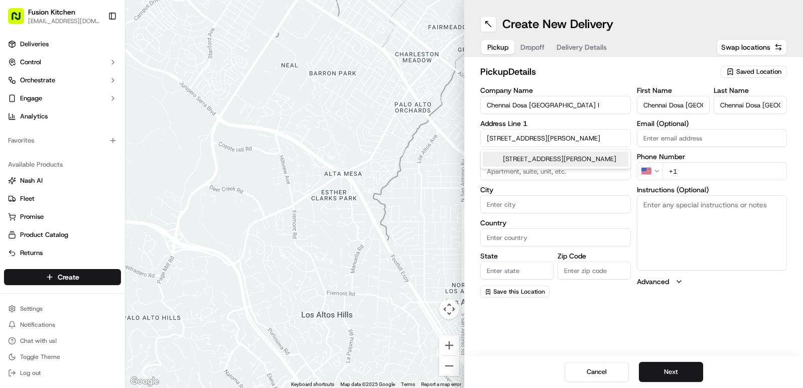
type input "Ipswich"
type input "United Kingdom"
type input "England"
type input "IP4 1HJ"
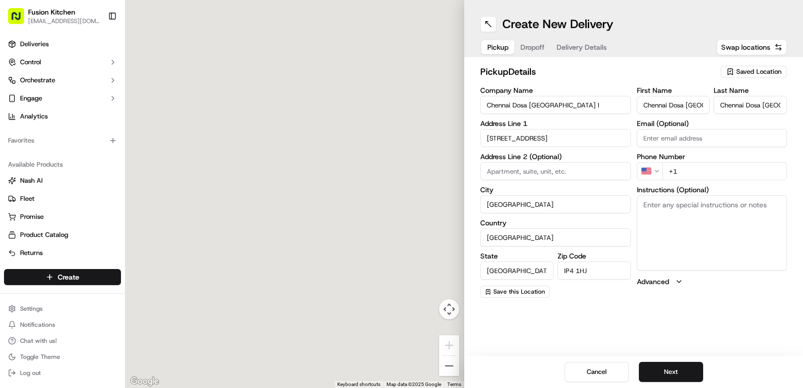
type input "24 Saint Helen's Street"
click at [653, 172] on html "Fusion Kitchen hari@fusionpos.uk Toggle Sidebar Deliveries Control Orchestrate …" at bounding box center [401, 194] width 803 height 388
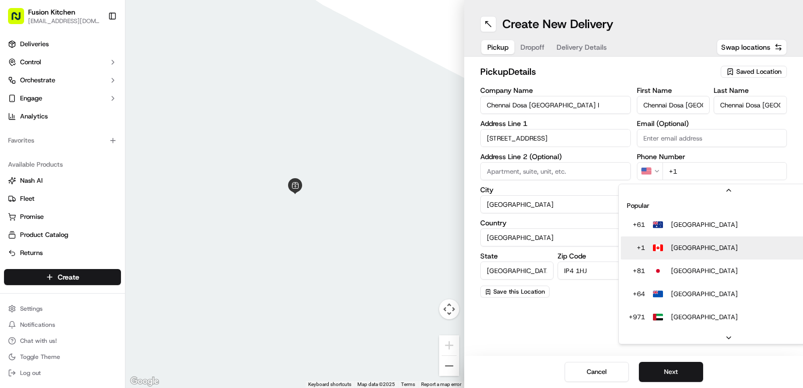
scroll to position [31, 0]
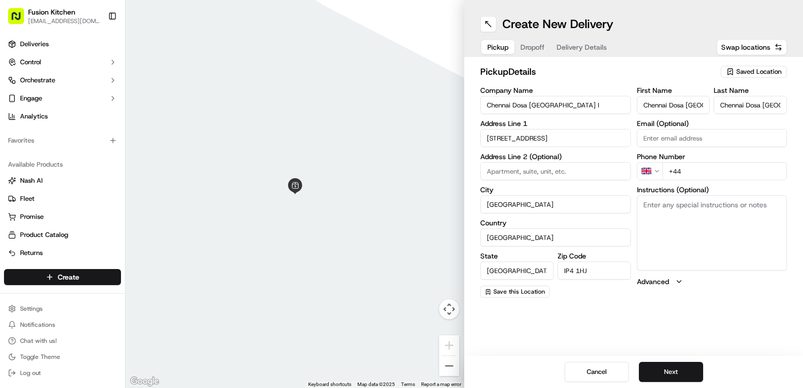
click at [696, 170] on input "+44" at bounding box center [724, 171] width 125 height 18
paste input "1473 288599"
type input "+44 1473 288599"
click at [713, 330] on div "Create New Delivery Pickup Dropoff Delivery Details Swap locations pickup Detai…" at bounding box center [633, 194] width 339 height 388
click at [662, 365] on button "Next" at bounding box center [671, 372] width 64 height 20
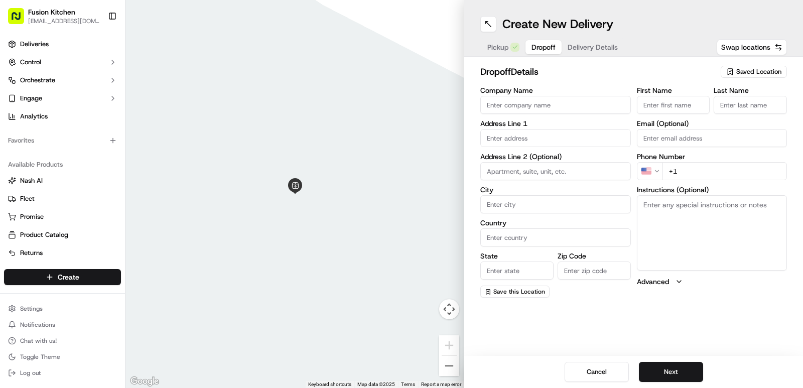
click at [563, 109] on input "Company Name" at bounding box center [555, 105] width 151 height 18
paste input "VENKATESH NEDUNCHEZHIAN"
type input "VENKATESH NEDUNCHEZHIAN"
drag, startPoint x: 651, startPoint y: 107, endPoint x: 662, endPoint y: 112, distance: 11.9
click at [651, 107] on input "First Name" at bounding box center [673, 105] width 73 height 18
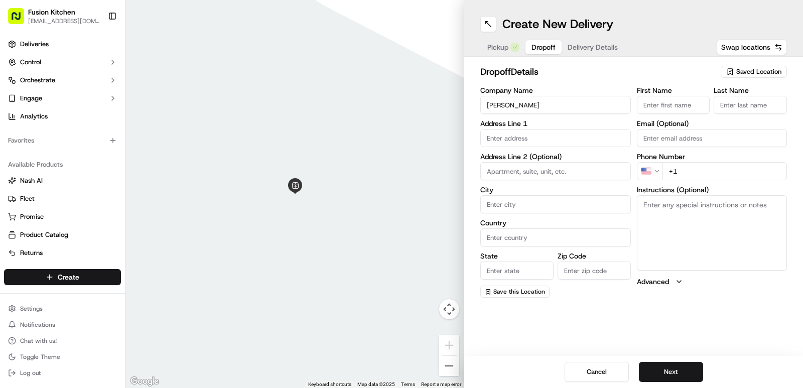
paste input "VENKATESH NEDUNCHEZHIAN"
type input "VENKATESH NEDUNCHEZHIAN"
click at [744, 112] on input "Last Name" at bounding box center [750, 105] width 73 height 18
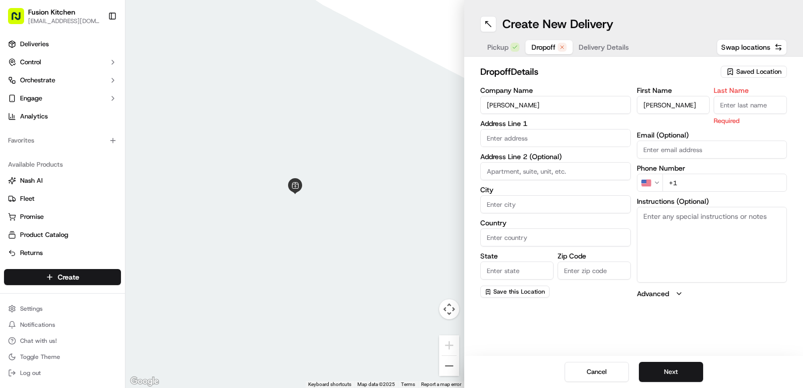
paste input "VENKATESH NEDUNCHEZHIAN"
type input "VENKATESH NEDUNCHEZHIAN"
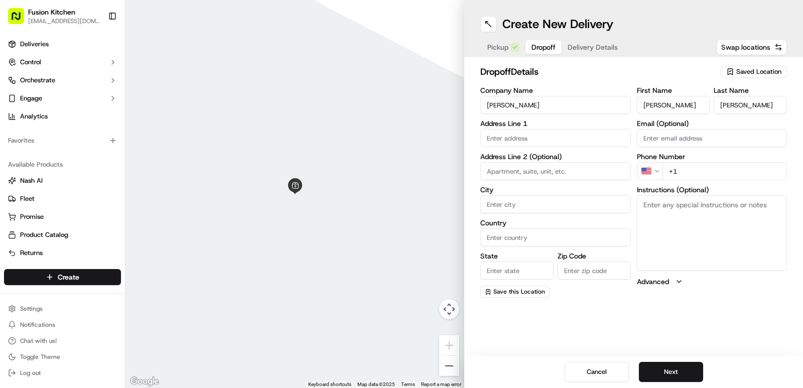
scroll to position [0, 0]
click at [504, 145] on input "text" at bounding box center [555, 138] width 151 height 18
paste input "27, Fore Hamlet, Ipswich, IP3 8AA"
click at [550, 164] on div "[STREET_ADDRESS]" at bounding box center [556, 159] width 146 height 15
type input "[STREET_ADDRESS]"
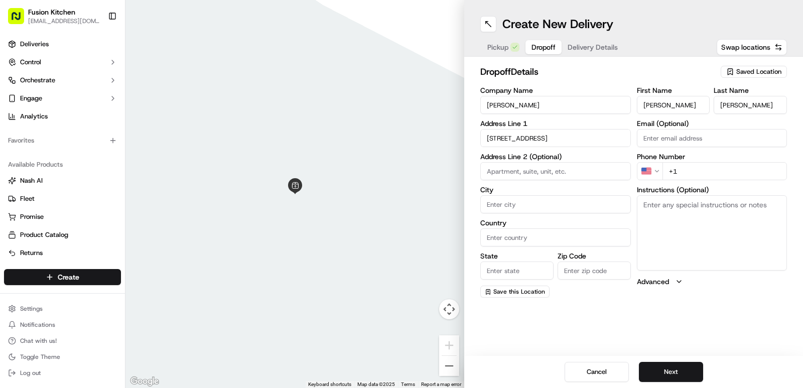
type input "Ipswich"
type input "United Kingdom"
type input "England"
type input "IP3 8AA"
type input "27 Fore Hamlet"
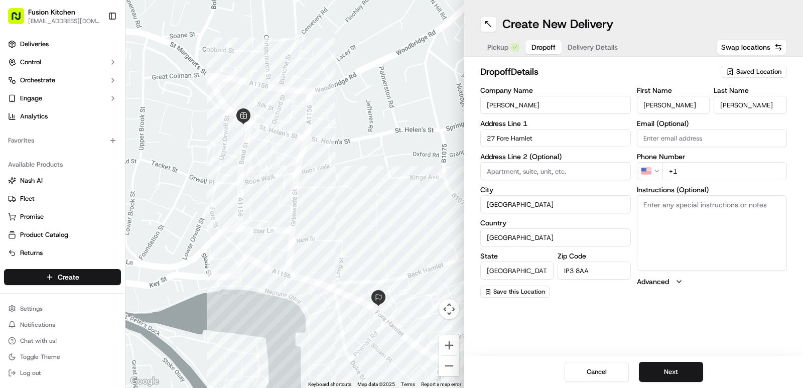
click at [666, 173] on input "+1" at bounding box center [724, 171] width 125 height 18
click at [657, 175] on html "Fusion Kitchen hari@fusionpos.uk Toggle Sidebar Deliveries Control Orchestrate …" at bounding box center [401, 194] width 803 height 388
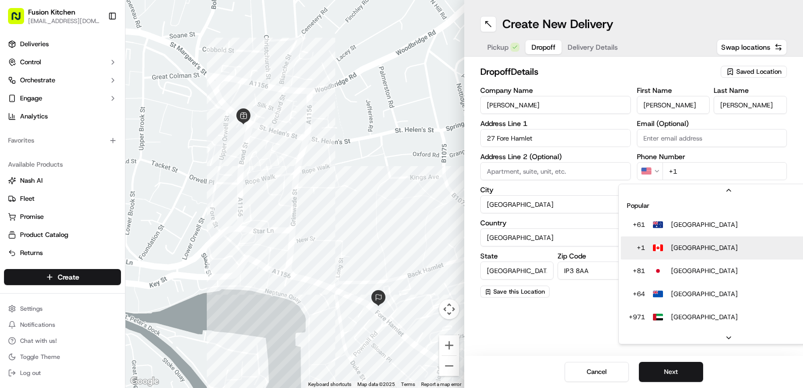
scroll to position [17, 0]
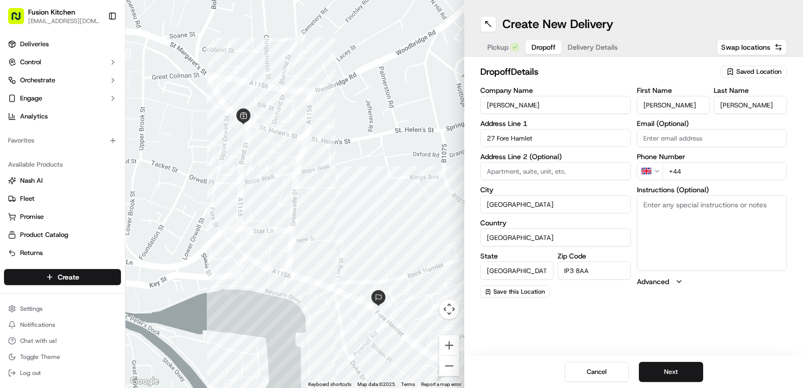
click at [694, 166] on input "+44" at bounding box center [724, 171] width 125 height 18
paste input "07887 151276"
type input "+44 07887 151276"
click at [693, 314] on div "Create New Delivery Pickup Dropoff Delivery Details Swap locations dropoff Deta…" at bounding box center [633, 194] width 339 height 388
click at [678, 374] on button "Next" at bounding box center [671, 372] width 64 height 20
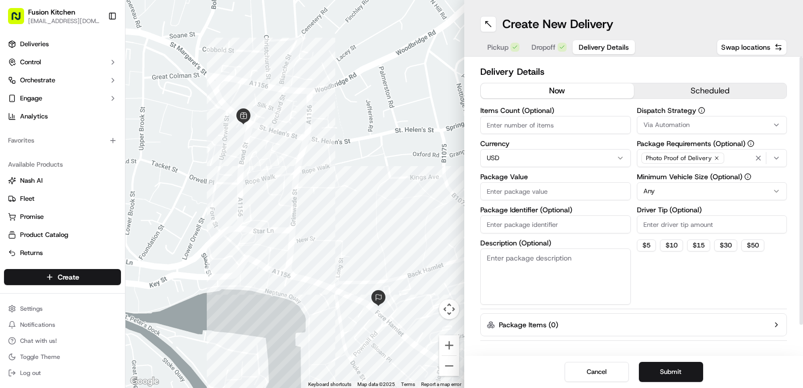
click at [526, 158] on html "Fusion Kitchen hari@fusionpos.uk Toggle Sidebar Deliveries Control Orchestrate …" at bounding box center [401, 194] width 803 height 388
click at [517, 192] on input "Package Value" at bounding box center [555, 191] width 151 height 18
type input "25.57"
click at [675, 372] on button "Submit" at bounding box center [671, 372] width 64 height 20
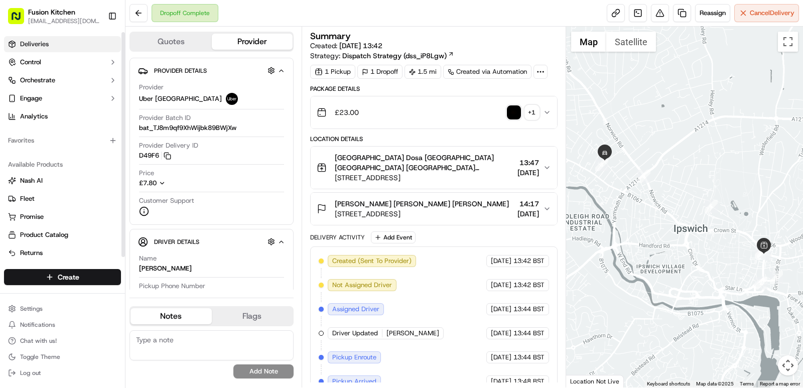
click at [43, 43] on span "Deliveries" at bounding box center [34, 44] width 29 height 9
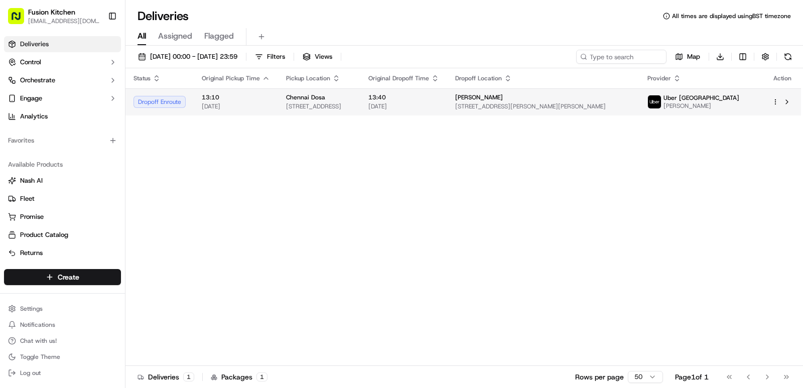
click at [352, 100] on div "Chennai Dosa" at bounding box center [319, 97] width 66 height 8
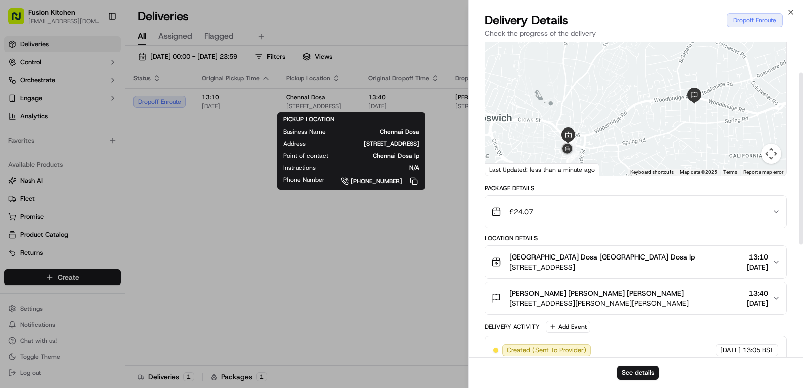
scroll to position [100, 0]
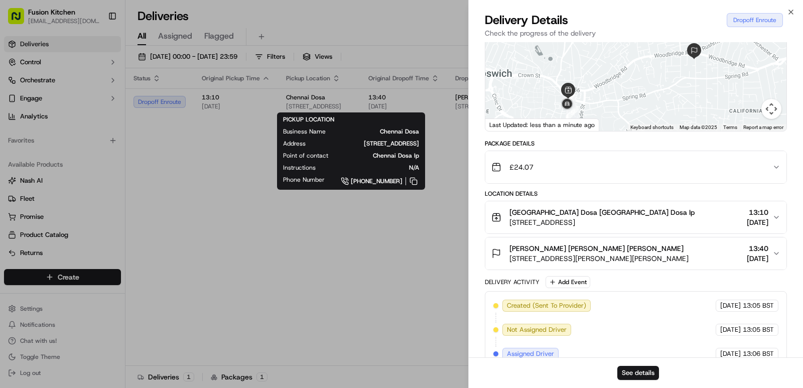
click at [635, 257] on span "20 Cauldwell Hall Rd, Ipswich IP4 4QB, UK" at bounding box center [598, 258] width 179 height 10
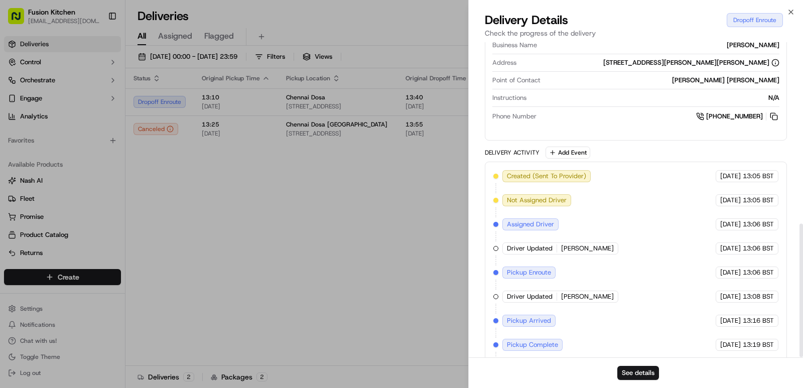
scroll to position [428, 0]
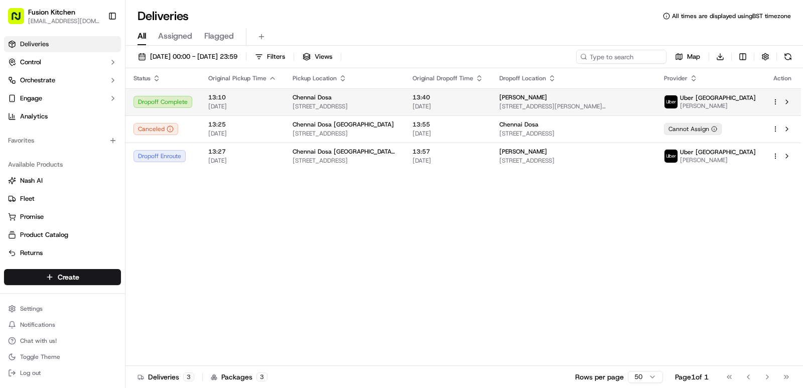
click at [256, 101] on div "13:10 [DATE]" at bounding box center [242, 101] width 68 height 17
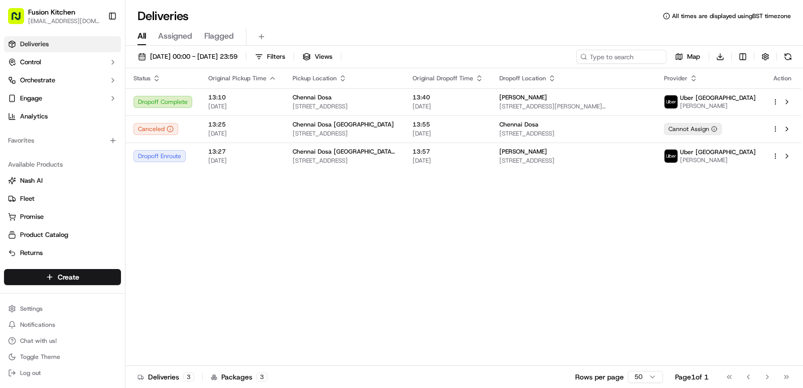
click at [298, 156] on span "Chennai Dosa [GEOGRAPHIC_DATA] I" at bounding box center [345, 152] width 104 height 8
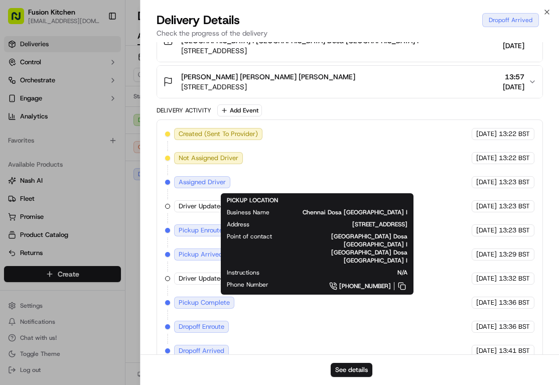
scroll to position [277, 0]
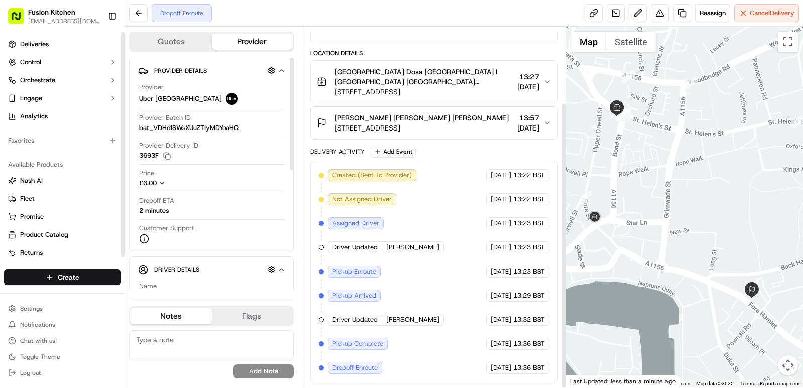
scroll to position [96, 0]
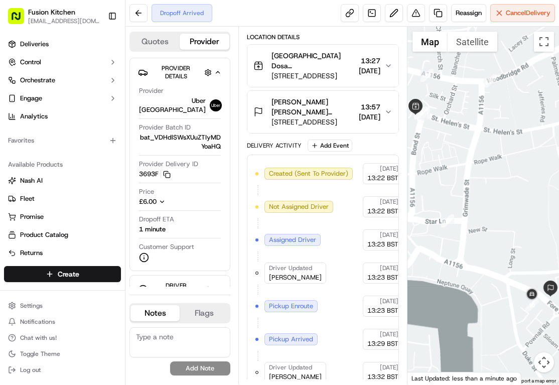
scroll to position [138, 0]
